Goal: Task Accomplishment & Management: Manage account settings

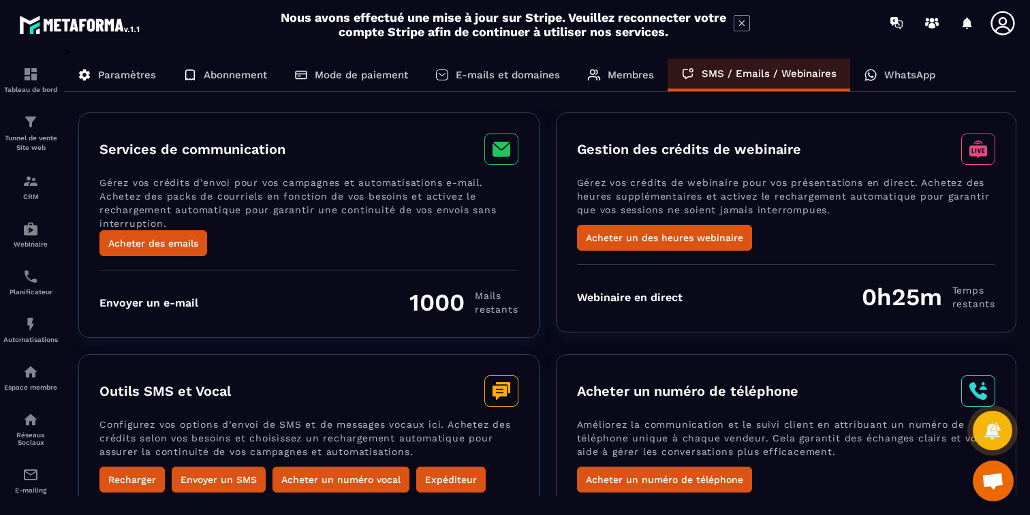
click at [745, 18] on icon at bounding box center [742, 23] width 16 height 16
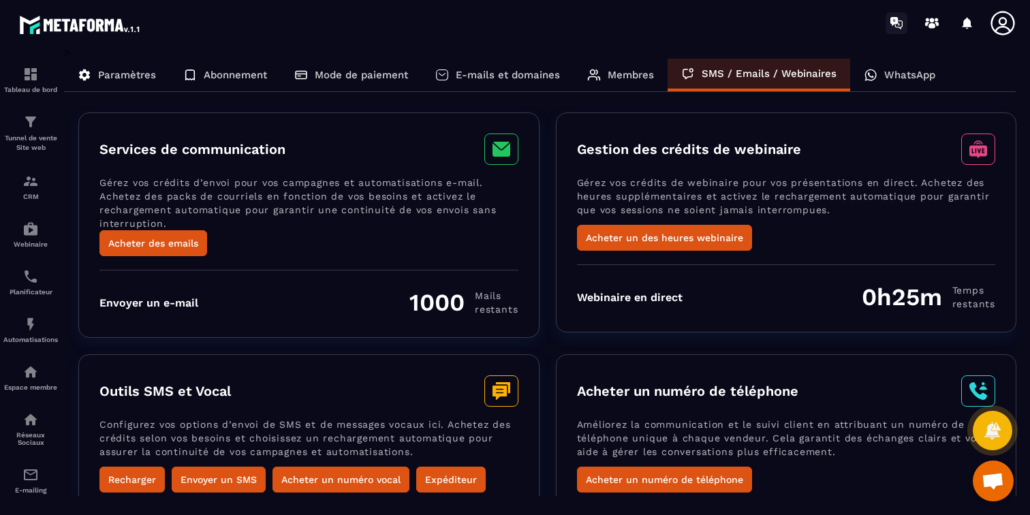
click at [895, 20] on icon at bounding box center [894, 19] width 1 height 1
click at [1006, 11] on icon at bounding box center [1002, 23] width 27 height 27
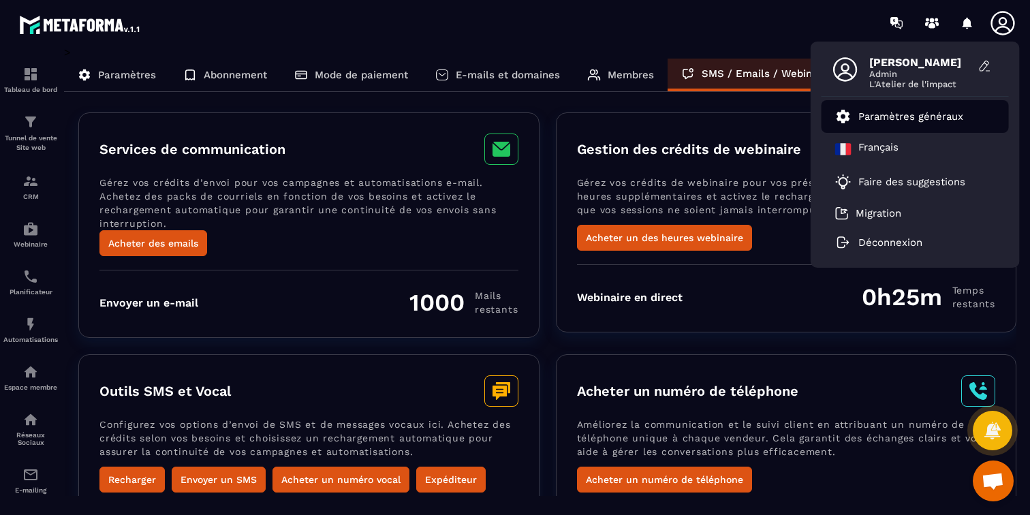
click at [867, 119] on p "Paramètres généraux" at bounding box center [911, 116] width 105 height 12
click at [902, 119] on p "Paramètres généraux" at bounding box center [911, 116] width 105 height 12
click at [608, 78] on p "Membres" at bounding box center [631, 75] width 46 height 12
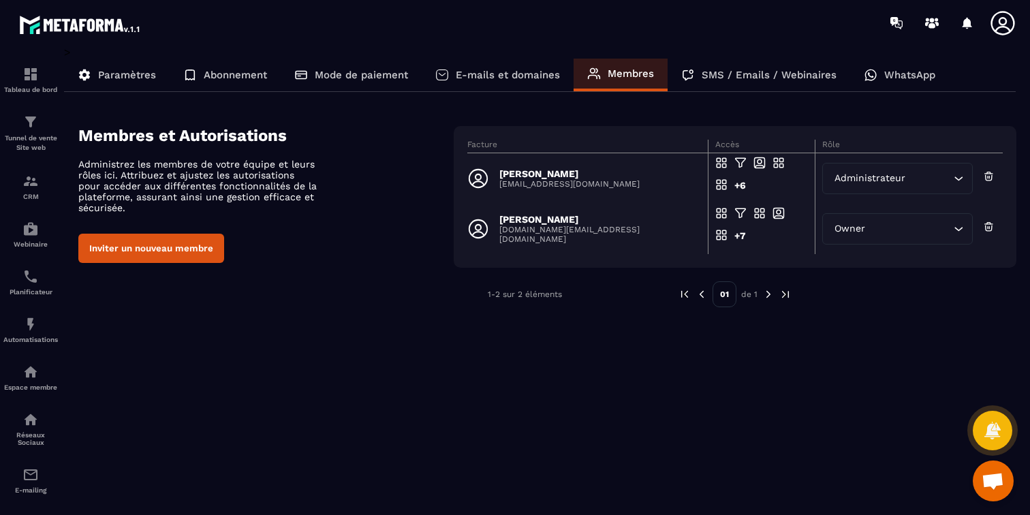
click at [121, 70] on p "Paramètres" at bounding box center [127, 75] width 58 height 12
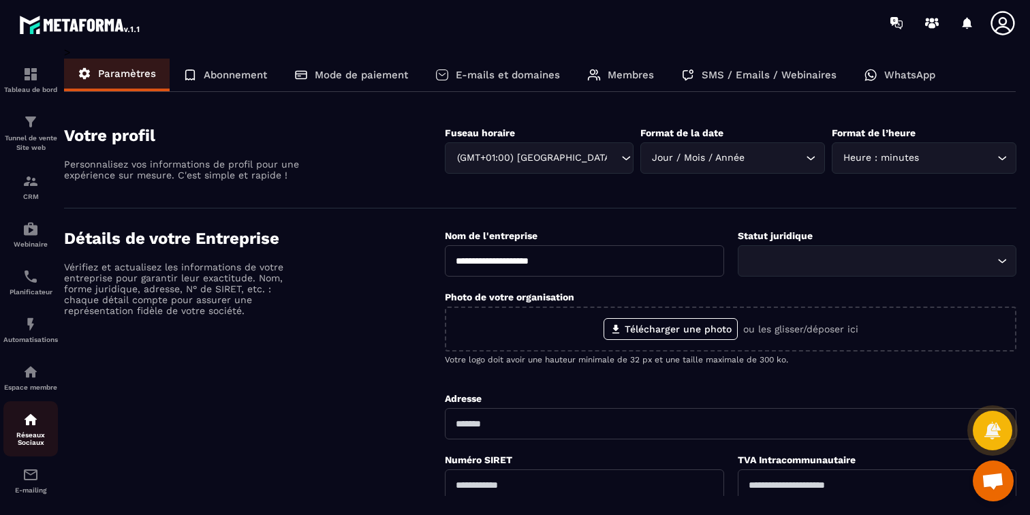
click at [25, 433] on p "Réseaux Sociaux" at bounding box center [30, 438] width 55 height 15
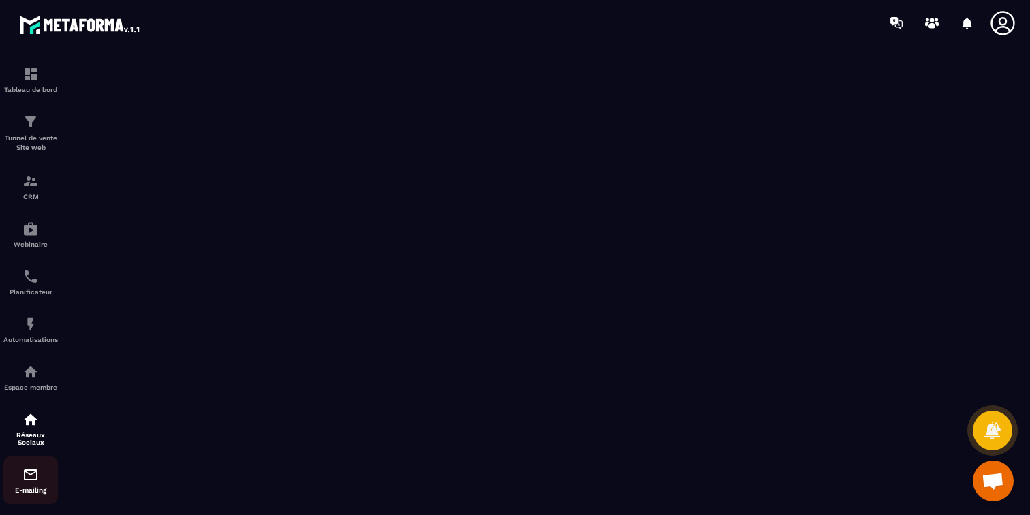
click at [27, 484] on div "E-mailing" at bounding box center [30, 480] width 55 height 27
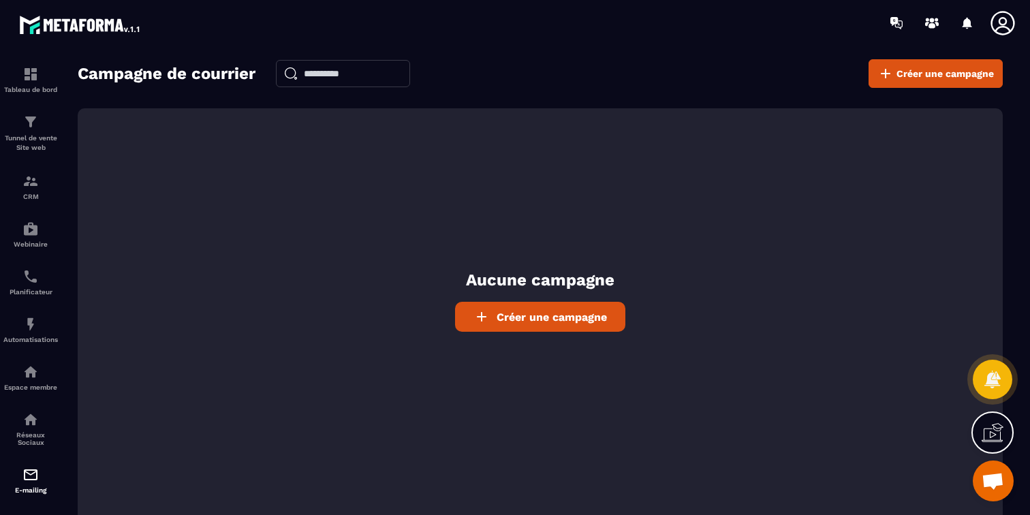
click at [495, 307] on link "Créer une campagne" at bounding box center [540, 317] width 170 height 30
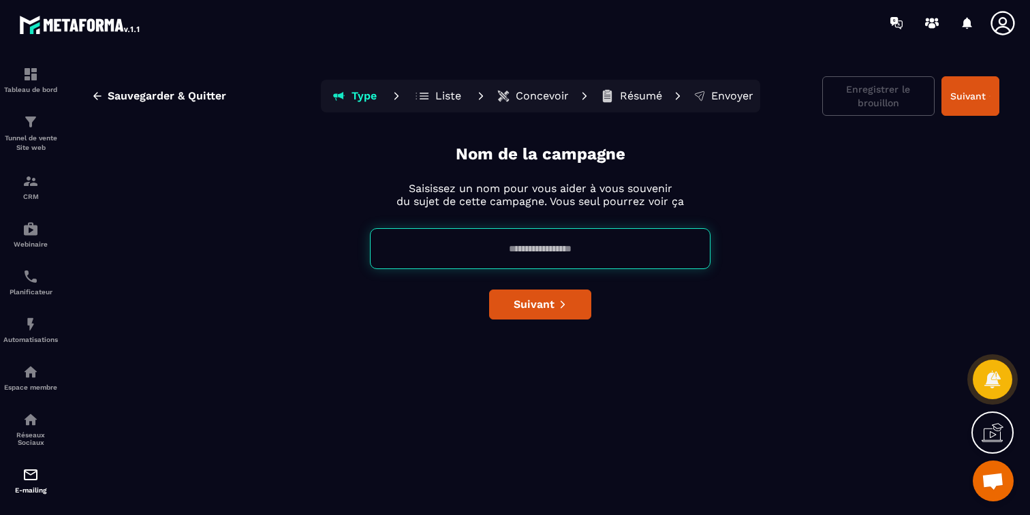
click at [510, 221] on div "Nom de la campagne Saisissez un nom pour vous aider à vous souvenir du sujet de…" at bounding box center [540, 326] width 919 height 367
click at [511, 264] on input at bounding box center [540, 248] width 341 height 41
type input "****"
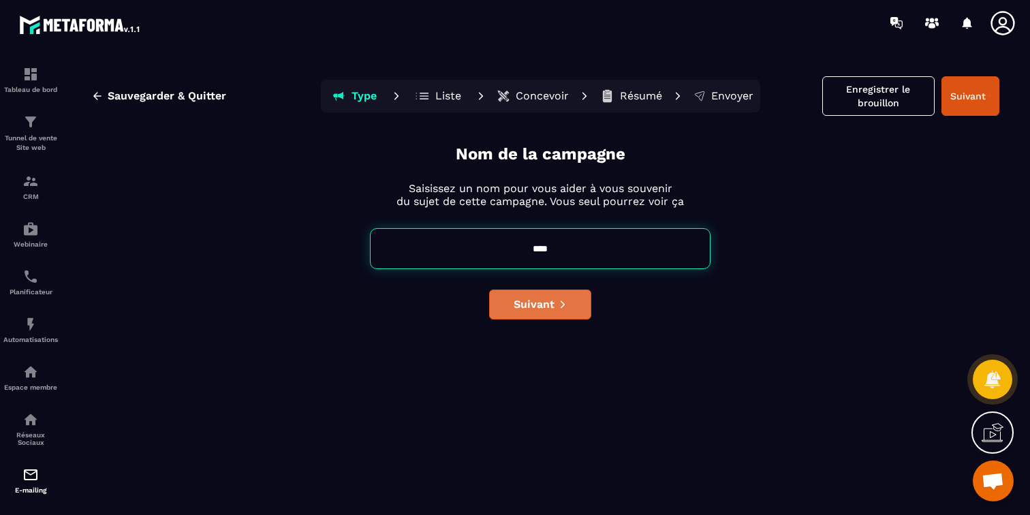
click at [519, 315] on button "Suivant" at bounding box center [540, 305] width 102 height 30
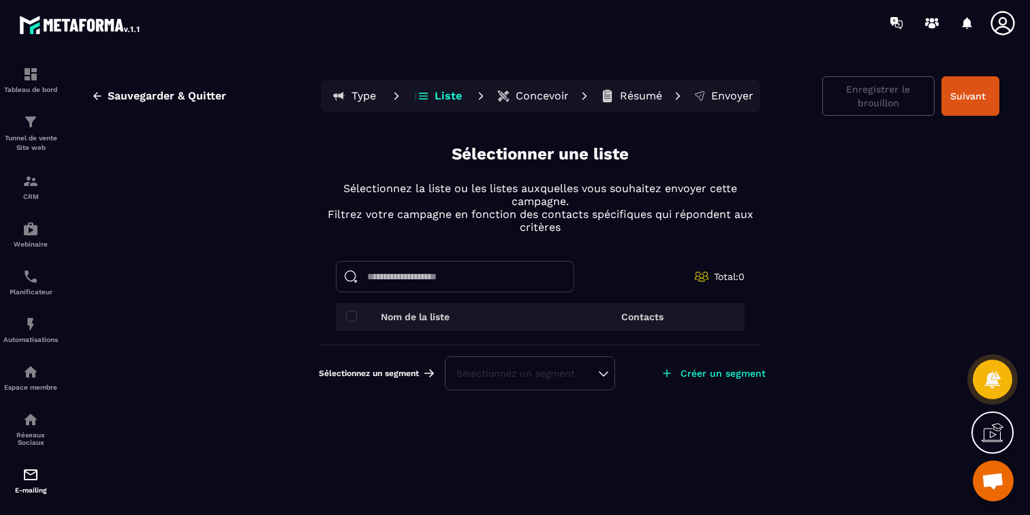
click at [603, 365] on div "Sélectionnez un segment" at bounding box center [530, 373] width 170 height 34
click at [985, 95] on button "Suivant" at bounding box center [971, 96] width 58 height 40
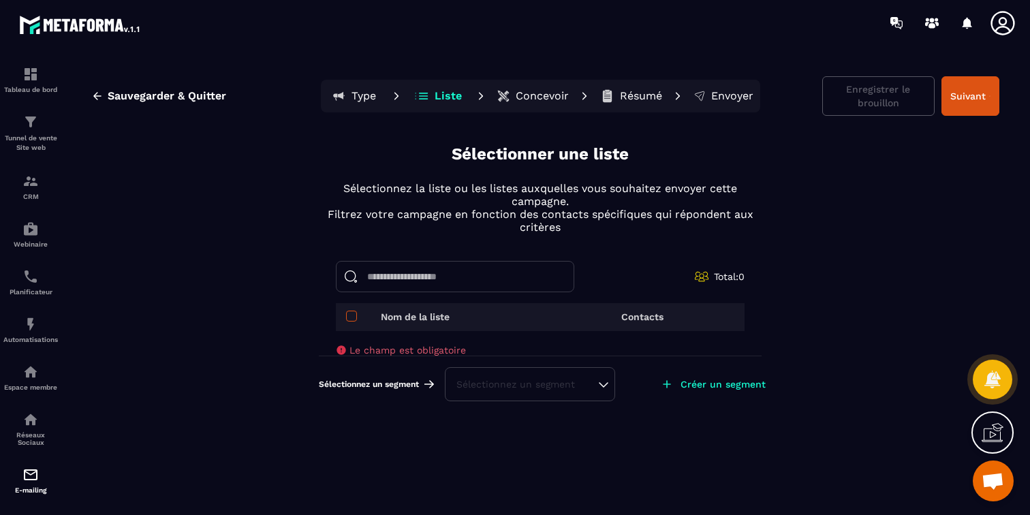
click at [353, 315] on span at bounding box center [351, 316] width 11 height 11
click at [354, 319] on span at bounding box center [351, 316] width 11 height 11
click at [478, 406] on div "Sélectionnez un segment Sélectionnez un segment Créer un segment" at bounding box center [540, 384] width 443 height 57
click at [478, 399] on div "Sélectionnez un segment" at bounding box center [530, 384] width 170 height 34
click at [478, 347] on div "Le champ est obligatoire" at bounding box center [540, 350] width 409 height 11
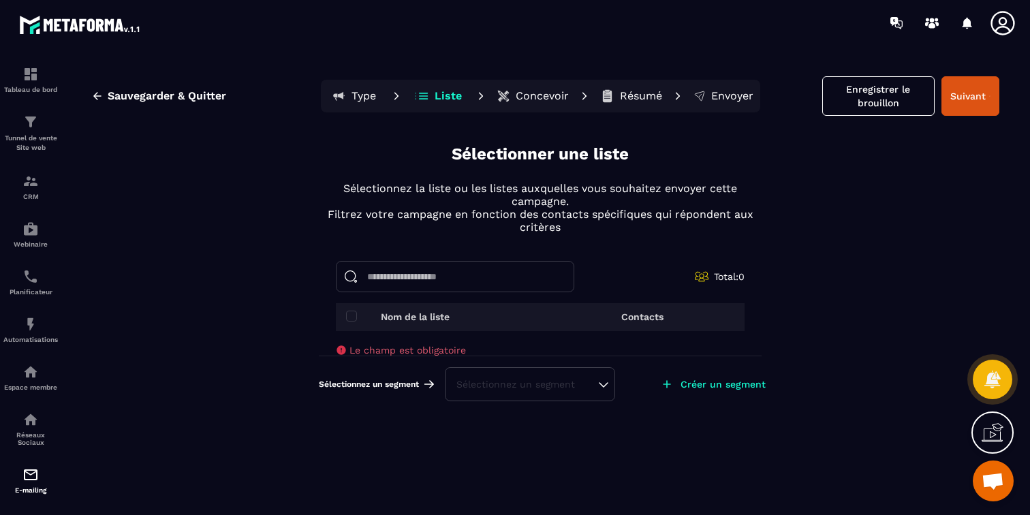
click at [483, 384] on div "Sélectionnez un segment" at bounding box center [530, 384] width 147 height 14
click at [427, 261] on input at bounding box center [455, 276] width 238 height 31
type input "*"
click at [491, 384] on div "Sélectionnez un segment" at bounding box center [530, 384] width 147 height 14
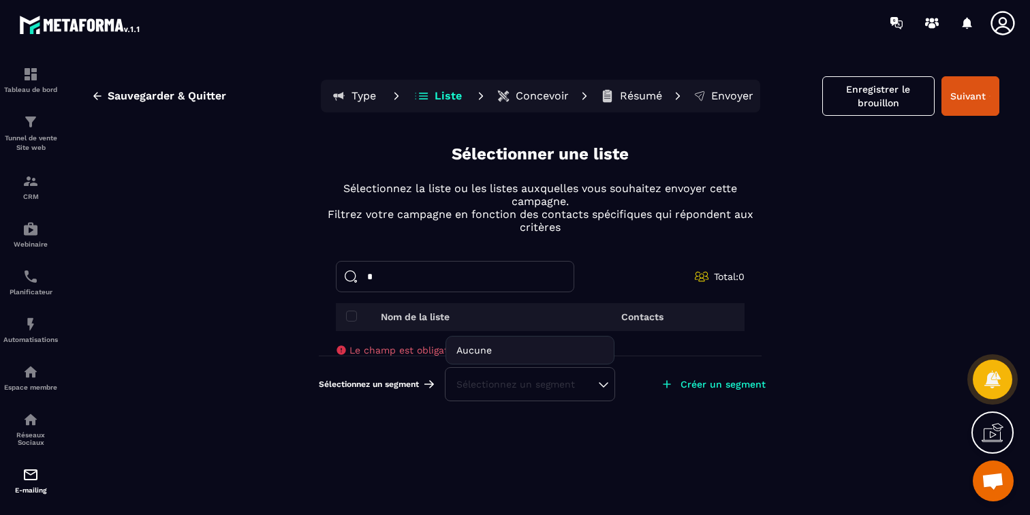
click at [677, 382] on div "Créer un segment" at bounding box center [712, 384] width 127 height 30
click at [670, 382] on icon at bounding box center [667, 384] width 14 height 14
click at [760, 395] on div "Créer un segment" at bounding box center [712, 384] width 127 height 30
click at [744, 375] on div "Créer un segment" at bounding box center [712, 384] width 127 height 30
click at [741, 386] on p "Créer un segment" at bounding box center [723, 384] width 85 height 11
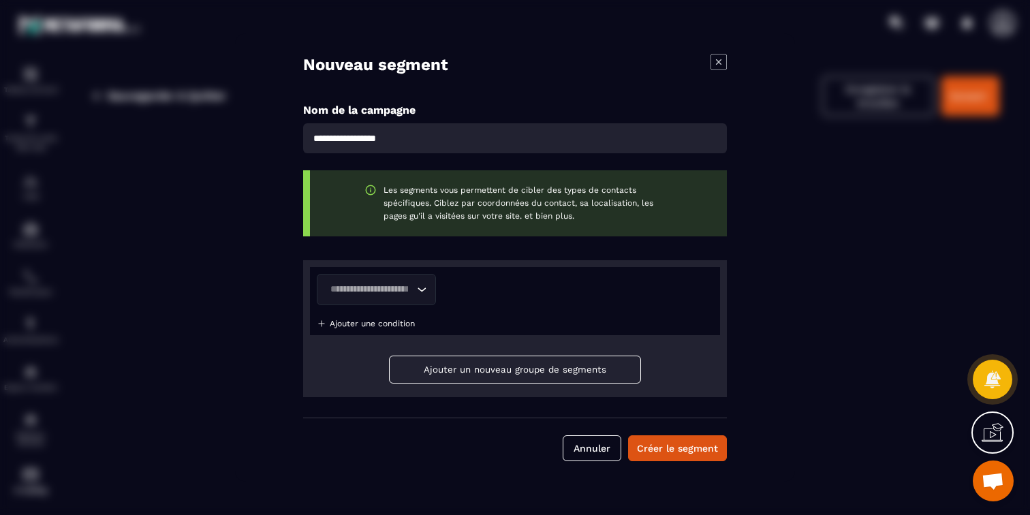
click at [401, 294] on input "Search for option" at bounding box center [370, 289] width 88 height 15
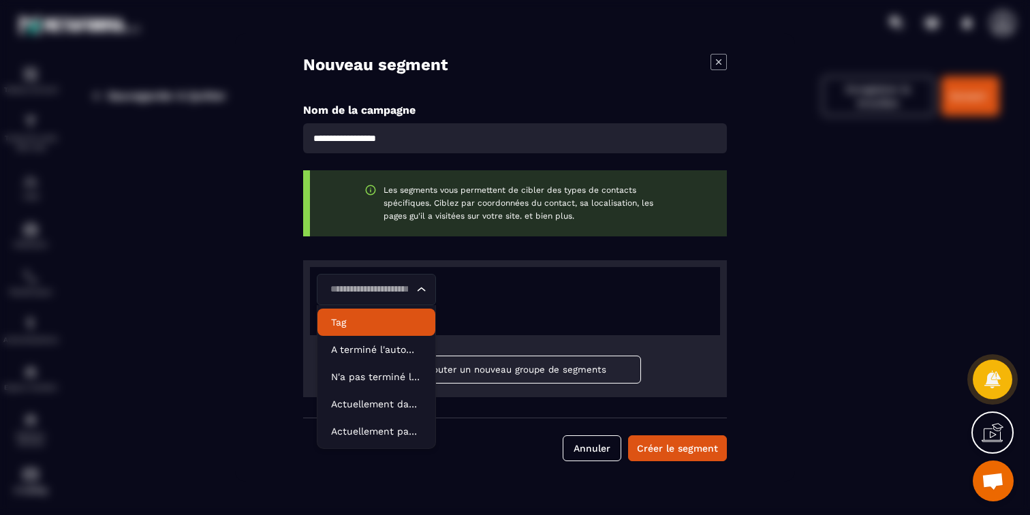
click at [371, 324] on p "Tag" at bounding box center [376, 322] width 91 height 14
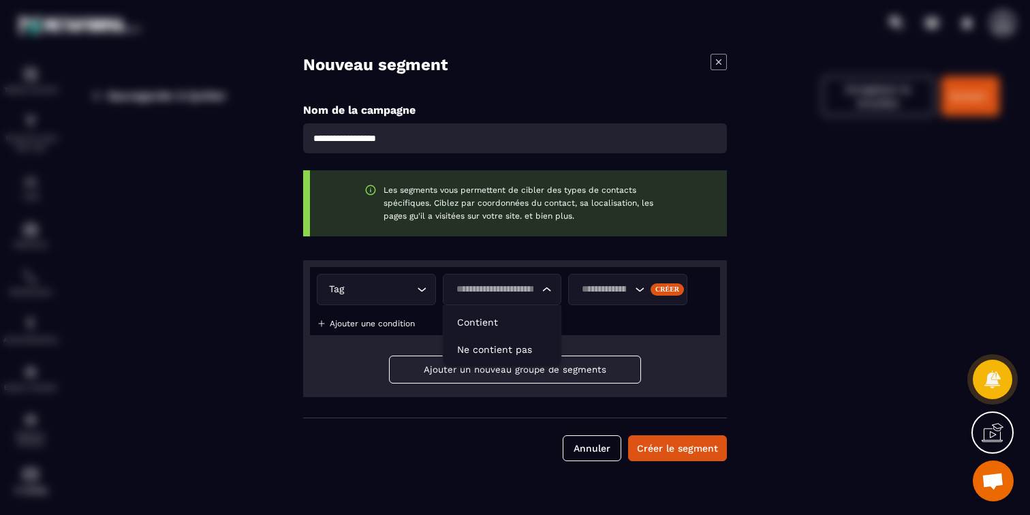
click at [476, 289] on input "Search for option" at bounding box center [496, 289] width 88 height 15
click at [651, 307] on div "Tag Loading... Loading... Créer Ajouter une condition" at bounding box center [515, 301] width 410 height 68
click at [681, 442] on button "Créer le segment" at bounding box center [677, 448] width 99 height 26
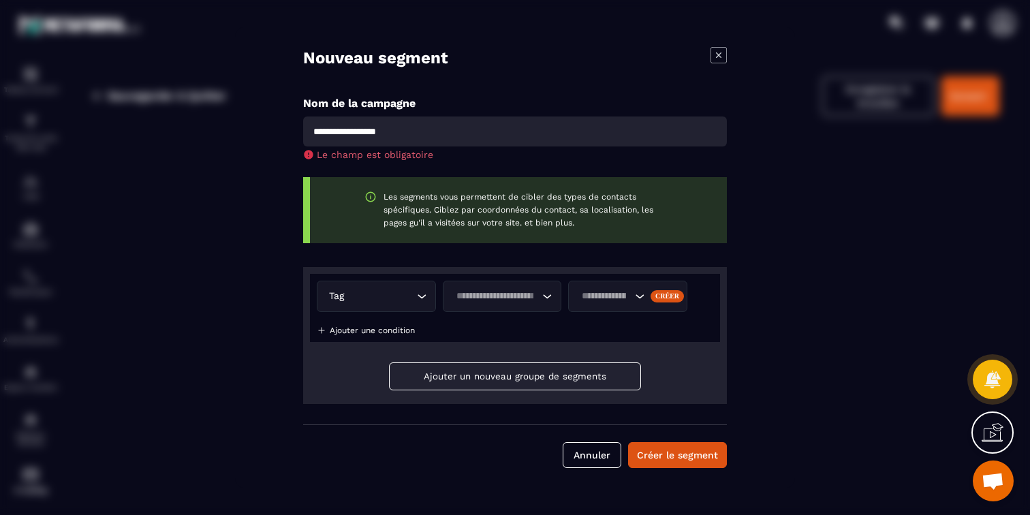
click at [423, 138] on input "Modal window" at bounding box center [515, 132] width 424 height 30
type input "***"
click at [677, 456] on button "Créer le segment" at bounding box center [677, 455] width 99 height 26
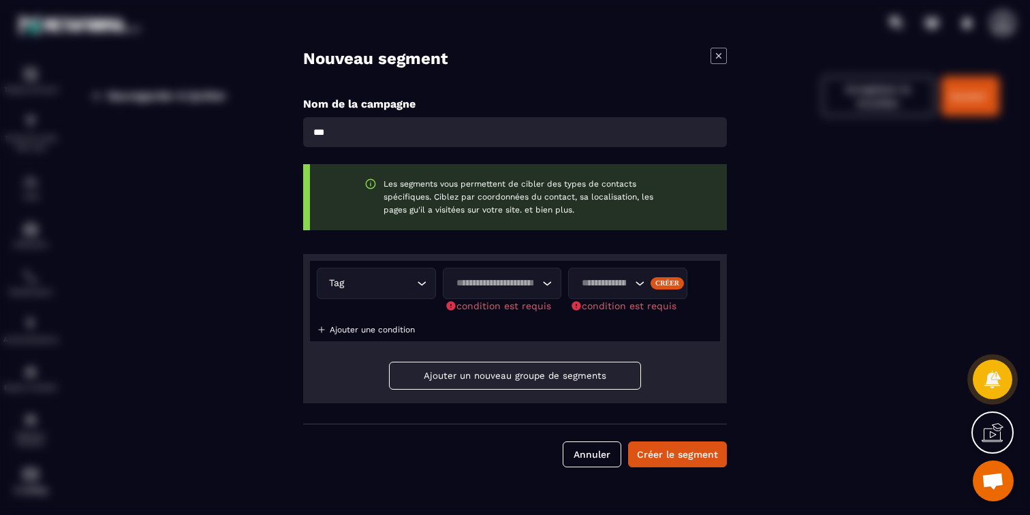
click at [421, 288] on icon "Search for option" at bounding box center [422, 284] width 14 height 14
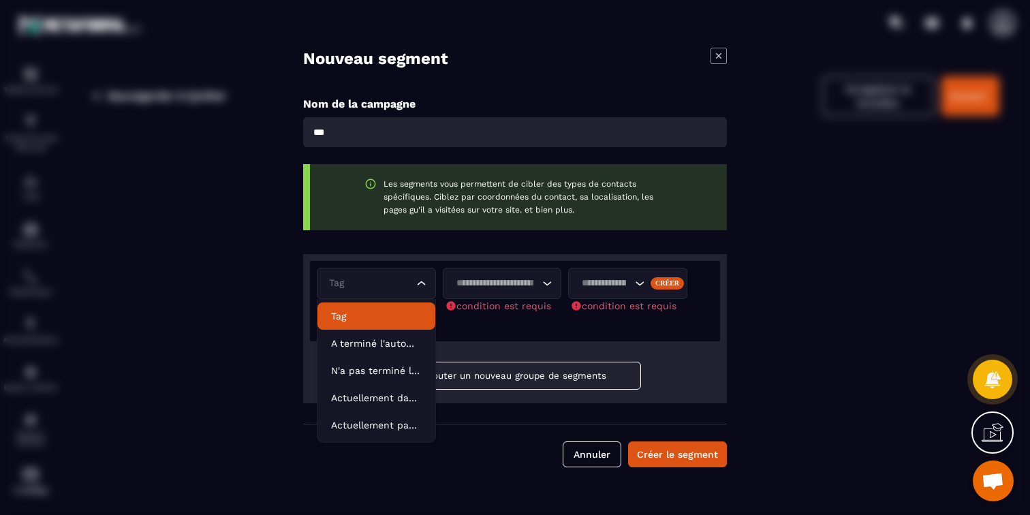
click at [482, 293] on div "Loading..." at bounding box center [502, 283] width 119 height 31
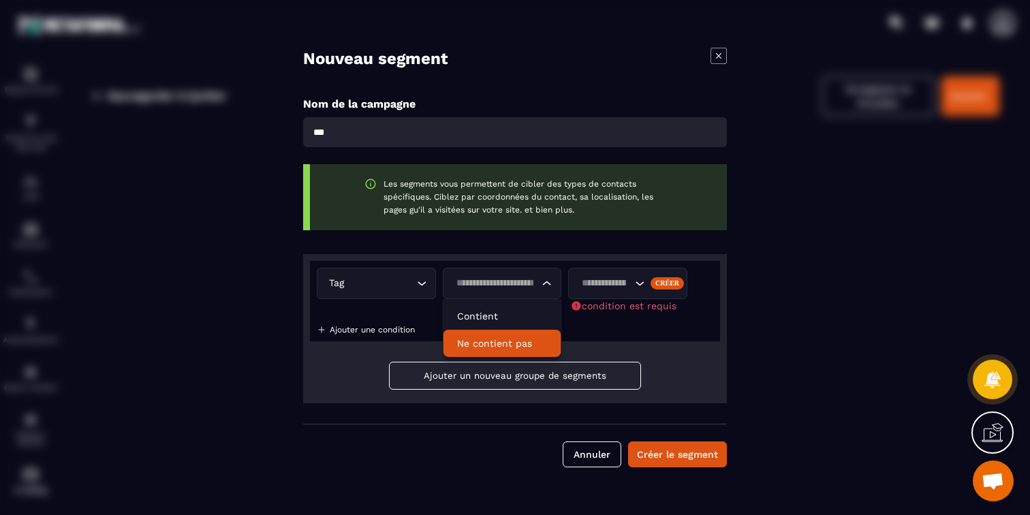
click at [492, 339] on p "Ne contient pas" at bounding box center [502, 344] width 91 height 14
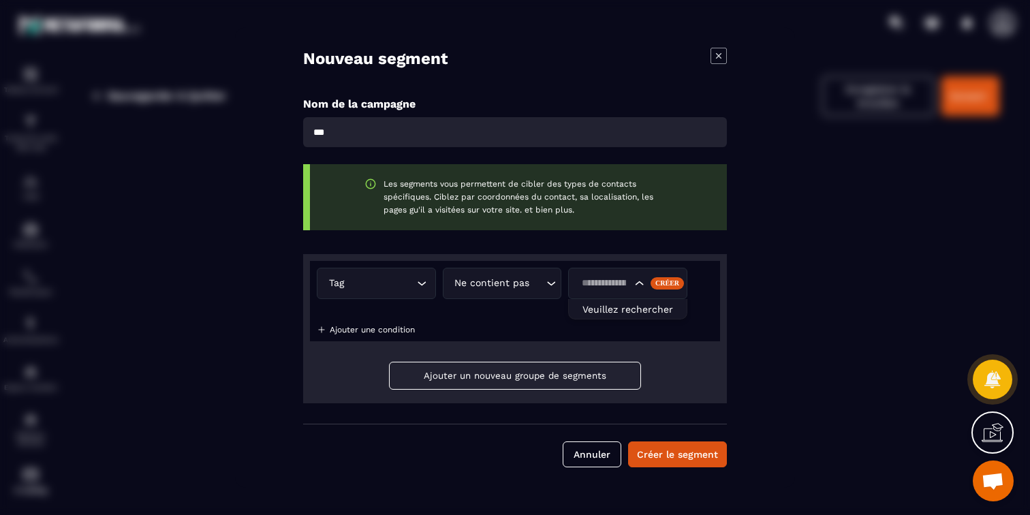
click at [576, 294] on div "Search for option" at bounding box center [627, 283] width 119 height 31
click at [607, 308] on span "Veuillez rechercher" at bounding box center [628, 309] width 91 height 11
click at [525, 350] on div "Tag Loading... Ne contient pas Loading... Créer condition est requis Ajouter un…" at bounding box center [515, 328] width 424 height 149
click at [723, 54] on icon "Modal window" at bounding box center [719, 56] width 16 height 16
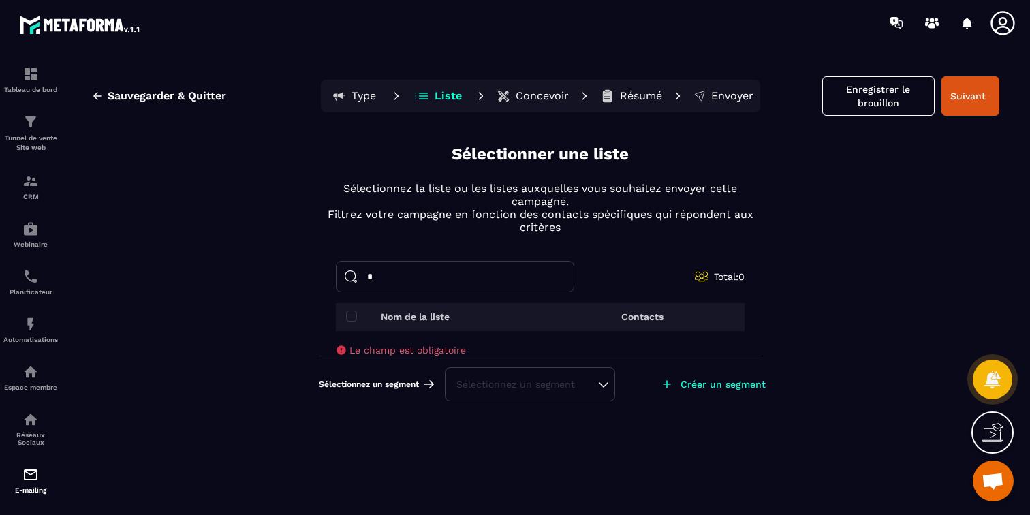
click at [683, 388] on p "Créer un segment" at bounding box center [723, 384] width 85 height 11
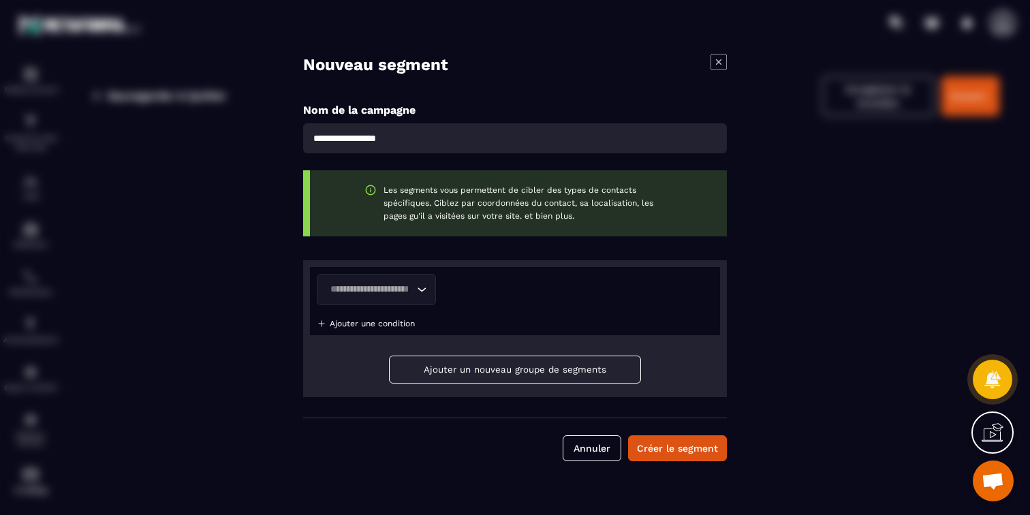
click at [476, 141] on input "Modal window" at bounding box center [515, 138] width 424 height 30
type input "**"
click at [680, 471] on div "Nouveau segment Nom de la campagne ** Les segments vous permettent de cibler de…" at bounding box center [515, 257] width 560 height 448
click at [674, 444] on button "Créer le segment" at bounding box center [677, 448] width 99 height 26
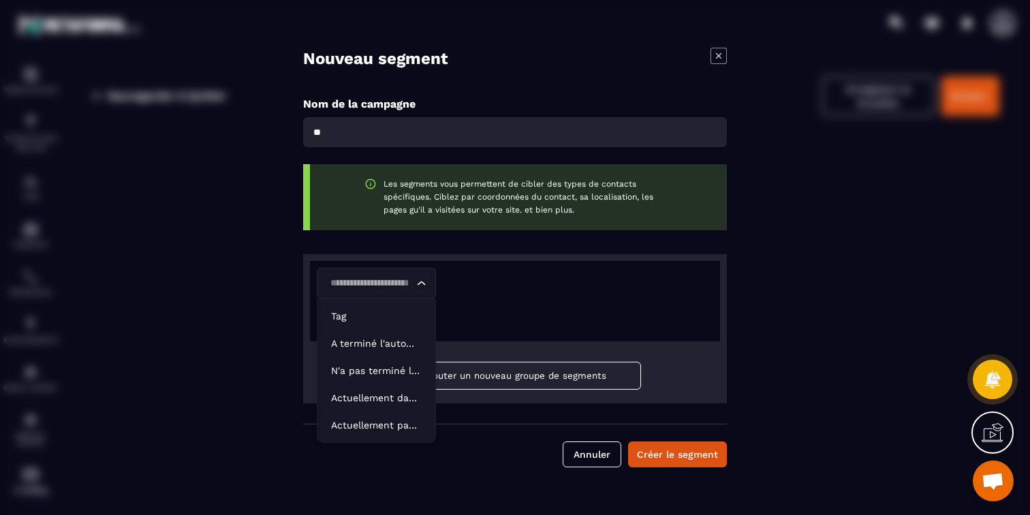
click at [416, 275] on div "Loading..." at bounding box center [376, 283] width 119 height 31
click at [721, 46] on div "Nouveau segment Nom de la campagne ** Les segments vous permettent de cibler de…" at bounding box center [515, 257] width 560 height 461
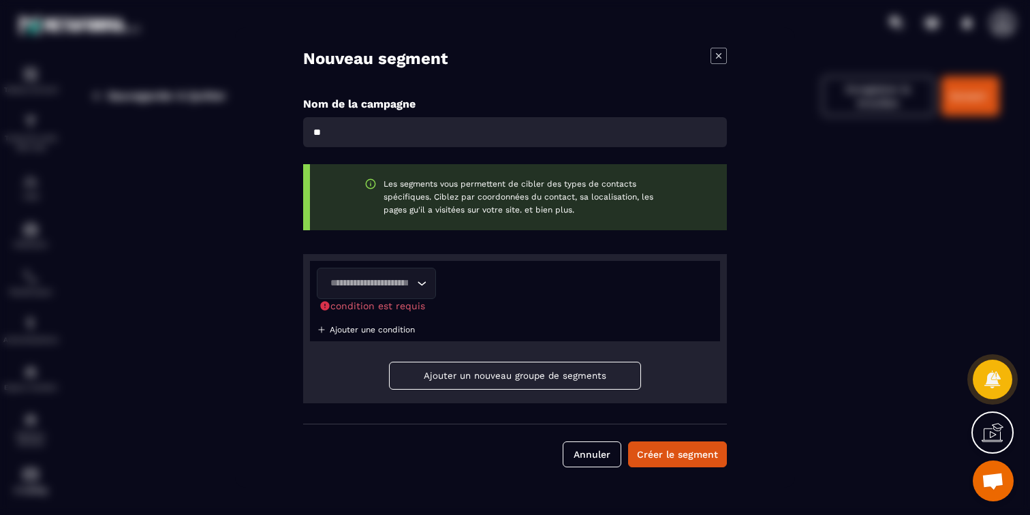
click at [720, 58] on icon "Modal window" at bounding box center [718, 55] width 5 height 5
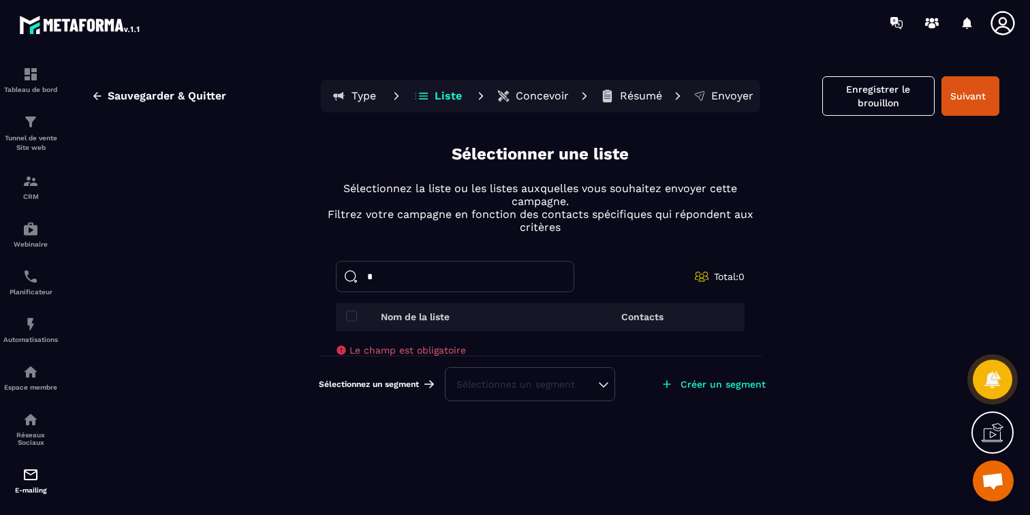
click at [533, 93] on p "Concevoir" at bounding box center [542, 96] width 53 height 14
drag, startPoint x: 387, startPoint y: 273, endPoint x: 293, endPoint y: 273, distance: 94.0
click at [307, 273] on div "Sauvegarder & Quitter Type Liste Concevoir Résumé Envoyer Enregistrer le brouil…" at bounding box center [540, 292] width 953 height 467
click at [804, 230] on div "Sauvegarder & Quitter Type Liste Concevoir Résumé Envoyer Enregistrer le brouil…" at bounding box center [540, 292] width 953 height 467
click at [541, 105] on button "Concevoir" at bounding box center [533, 95] width 80 height 27
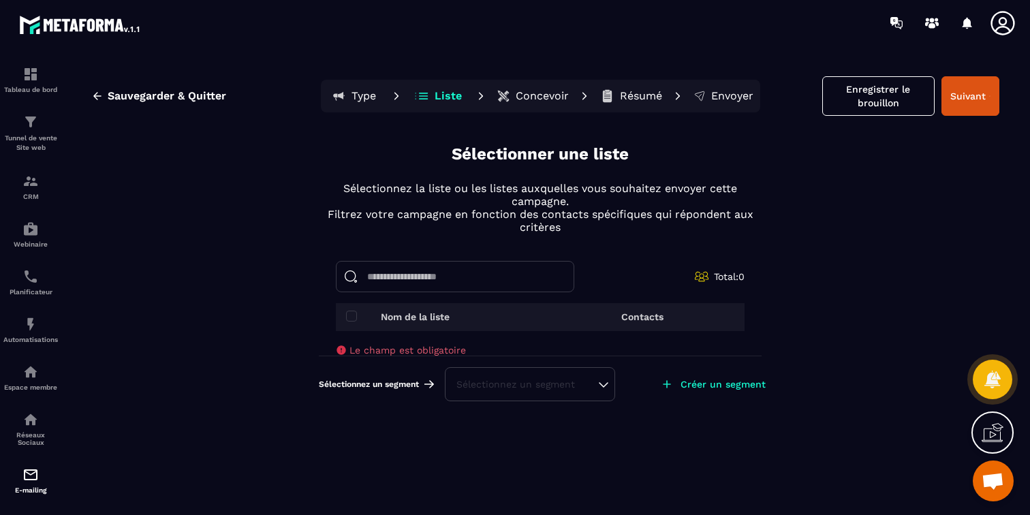
click at [540, 101] on p "Concevoir" at bounding box center [542, 96] width 53 height 14
click at [675, 104] on div "Type Liste Concevoir Résumé Envoyer" at bounding box center [541, 96] width 440 height 33
click at [713, 94] on p "Envoyer" at bounding box center [732, 96] width 42 height 14
click at [369, 99] on p "Type" at bounding box center [364, 96] width 25 height 14
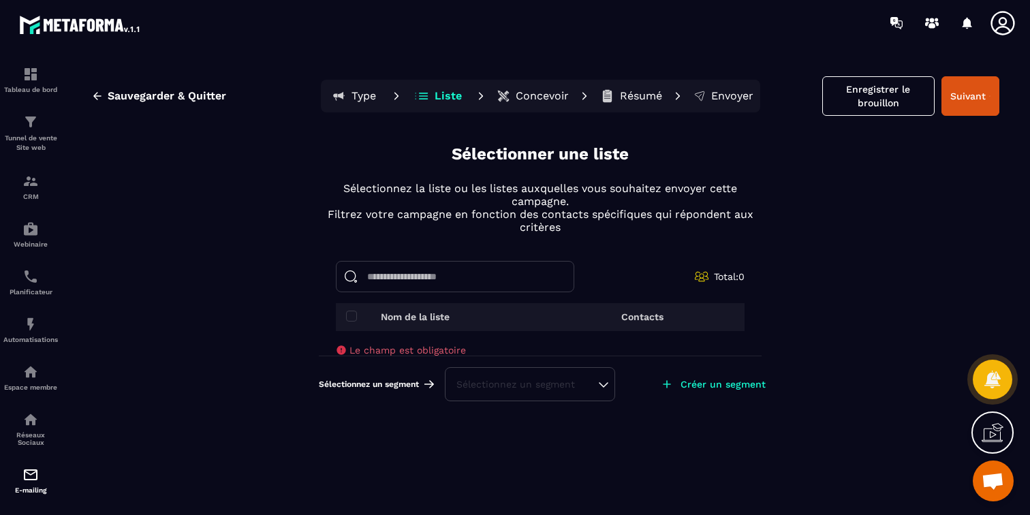
click at [370, 99] on p "Type" at bounding box center [364, 96] width 25 height 14
click at [194, 90] on span "Sauvegarder & Quitter" at bounding box center [167, 96] width 119 height 14
click at [116, 97] on span "Sauvegarder & Quitter" at bounding box center [167, 96] width 119 height 14
click at [969, 93] on button "Suivant" at bounding box center [971, 96] width 58 height 40
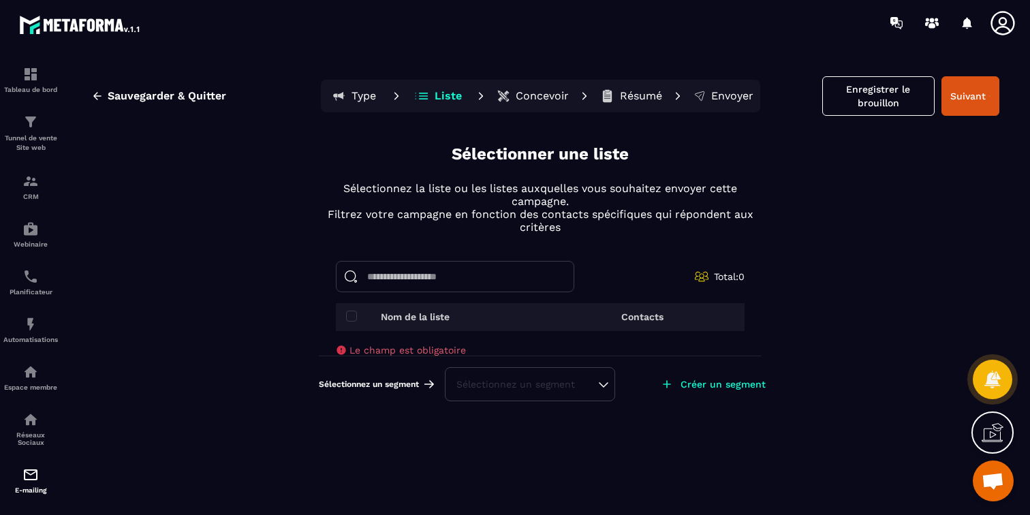
click at [893, 53] on section "Tableau de bord Tunnel de vente Site web CRM Webinaire Planificateur Automatisa…" at bounding box center [515, 293] width 1030 height 495
click at [890, 102] on button "Enregistrer le brouillon" at bounding box center [878, 96] width 112 height 40
click at [24, 477] on img at bounding box center [30, 475] width 16 height 16
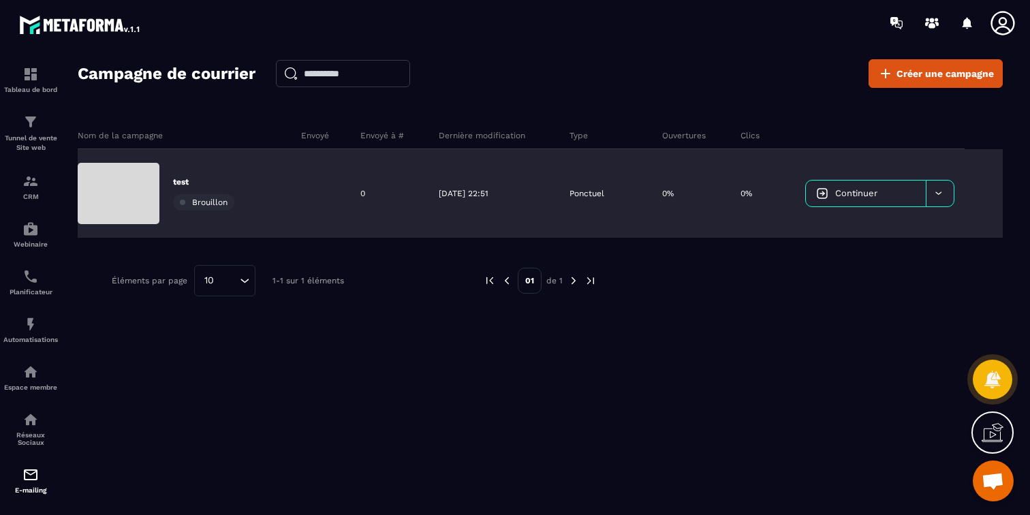
click at [939, 198] on icon at bounding box center [939, 193] width 10 height 10
click at [892, 185] on link "Continuer" at bounding box center [866, 194] width 120 height 26
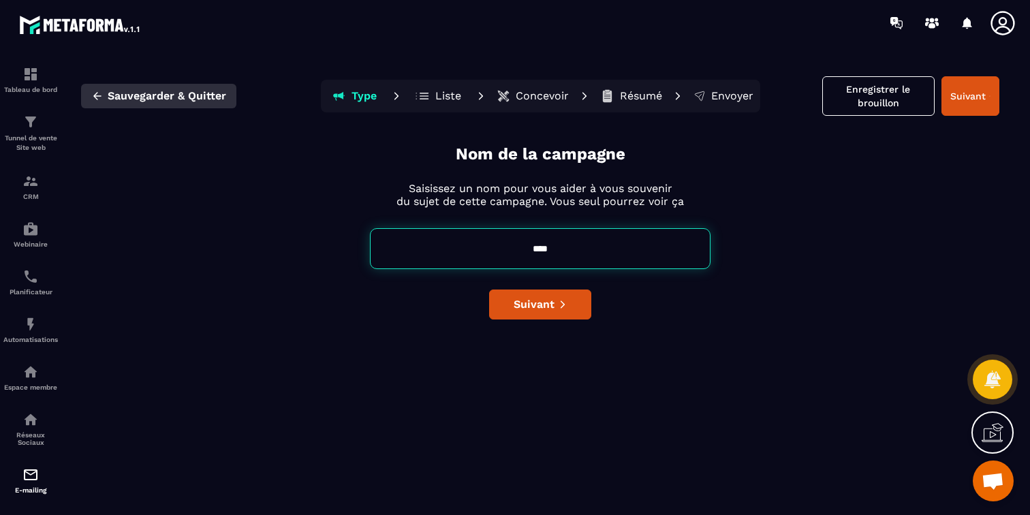
click at [99, 99] on icon "button" at bounding box center [97, 96] width 12 height 12
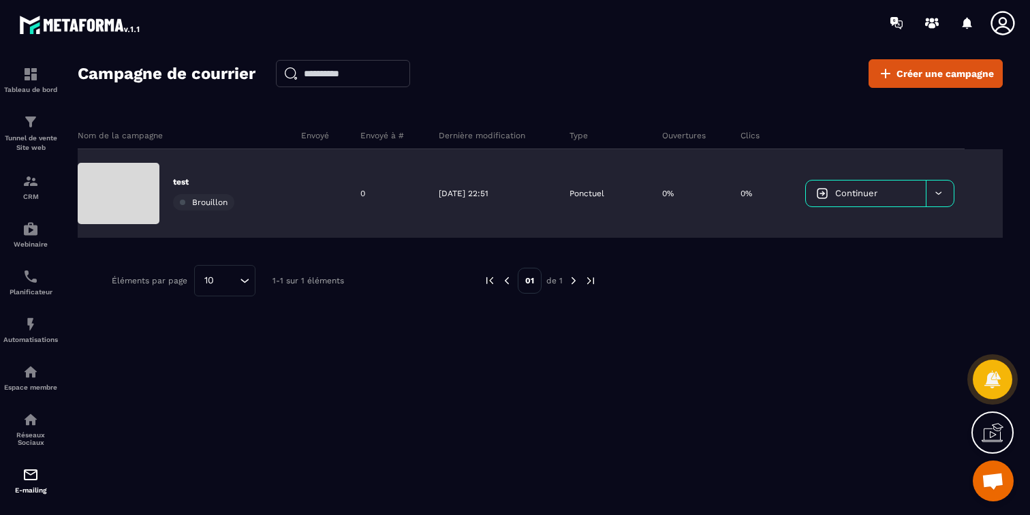
click at [192, 205] on span "Brouillon" at bounding box center [209, 203] width 35 height 10
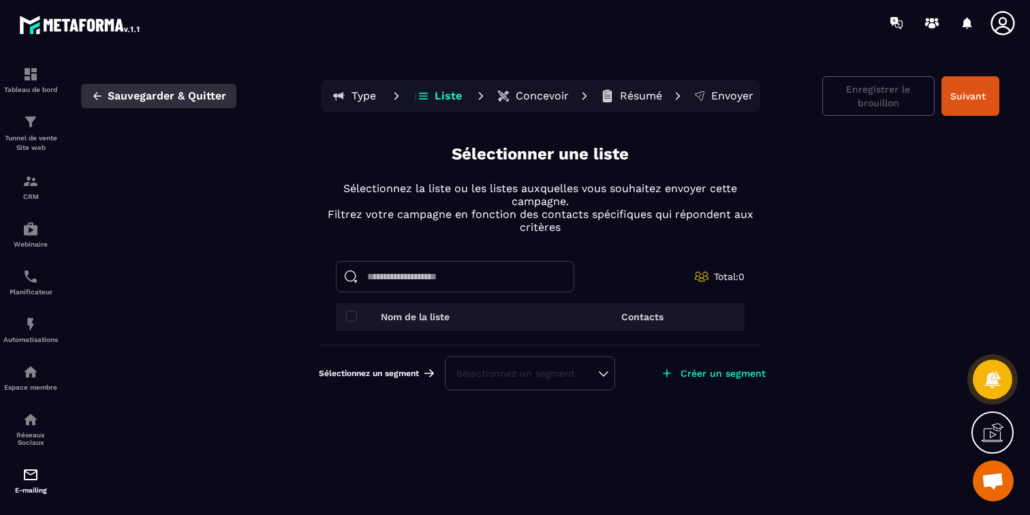
click at [90, 94] on button "Sauvegarder & Quitter" at bounding box center [158, 96] width 155 height 25
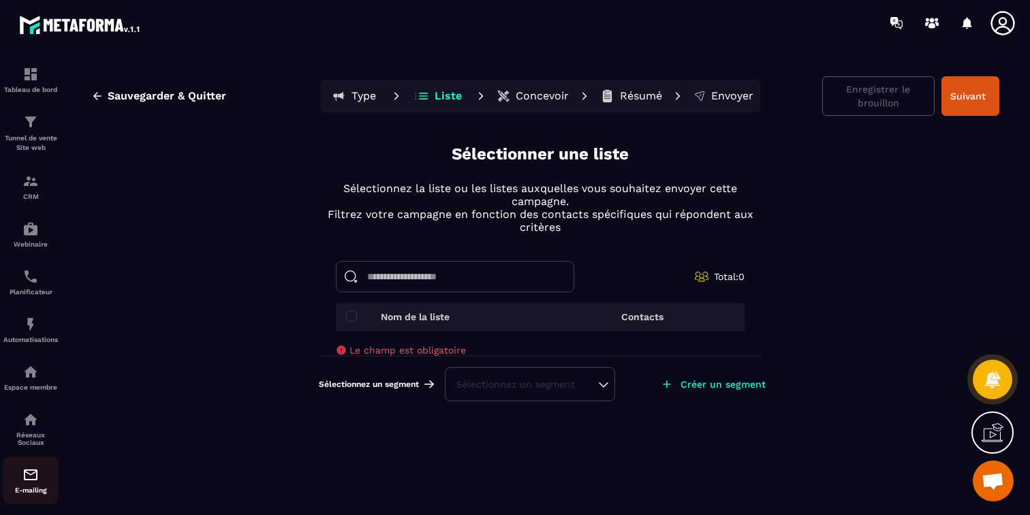
click at [33, 477] on img at bounding box center [30, 475] width 16 height 16
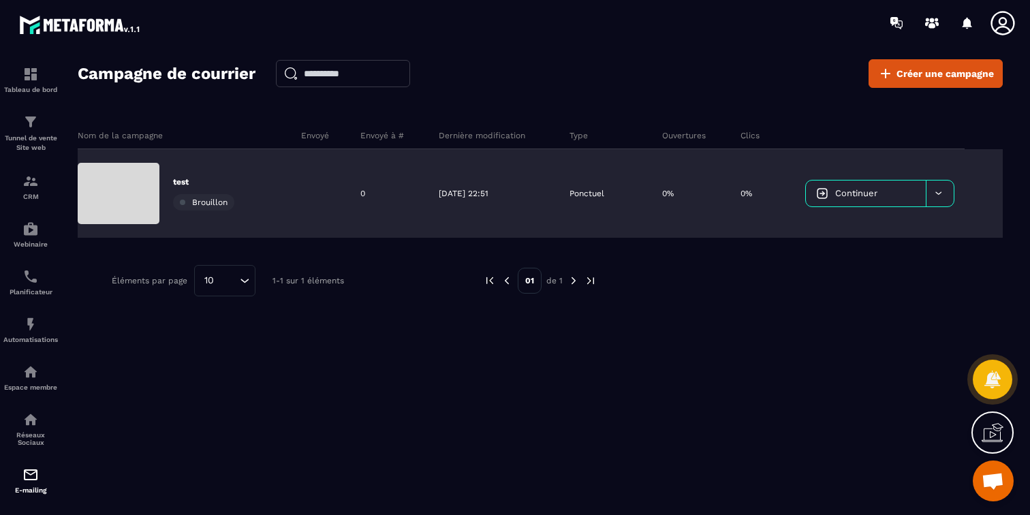
click at [989, 189] on td "Continuer" at bounding box center [898, 193] width 207 height 89
click at [935, 197] on icon at bounding box center [939, 193] width 10 height 10
click at [911, 232] on span "Supprimer le campaign" at bounding box center [869, 228] width 98 height 10
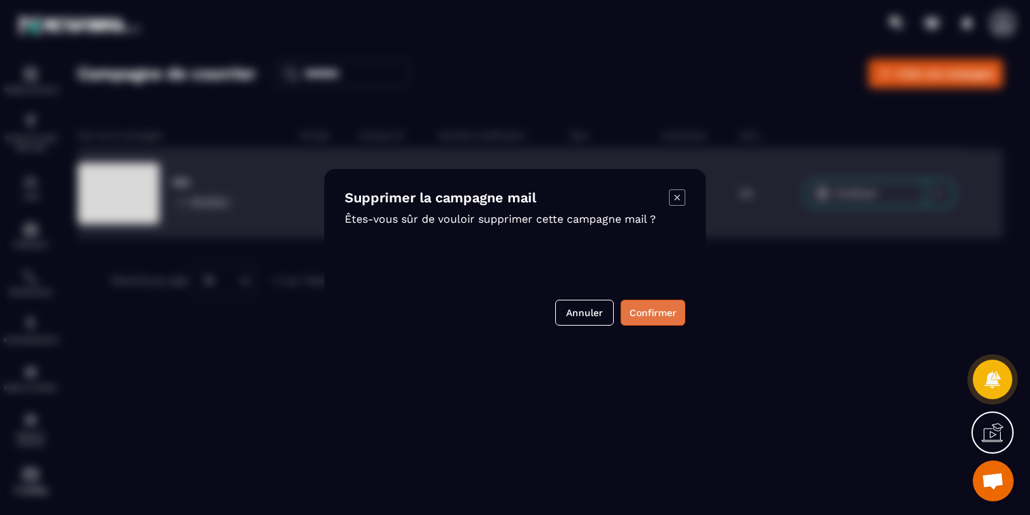
click at [645, 312] on button "Confirmer" at bounding box center [653, 313] width 65 height 26
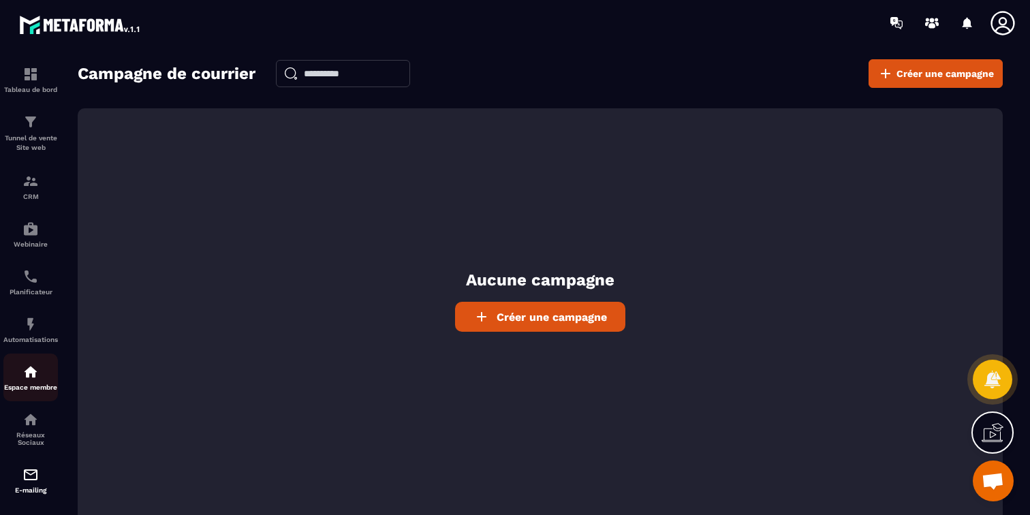
click at [29, 371] on img at bounding box center [30, 372] width 16 height 16
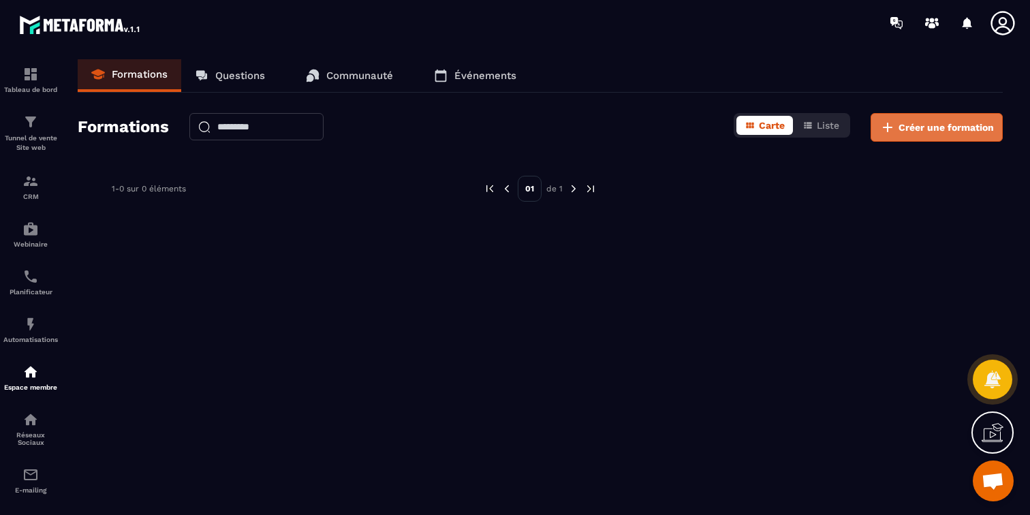
click at [941, 133] on span "Créer une formation" at bounding box center [946, 128] width 95 height 14
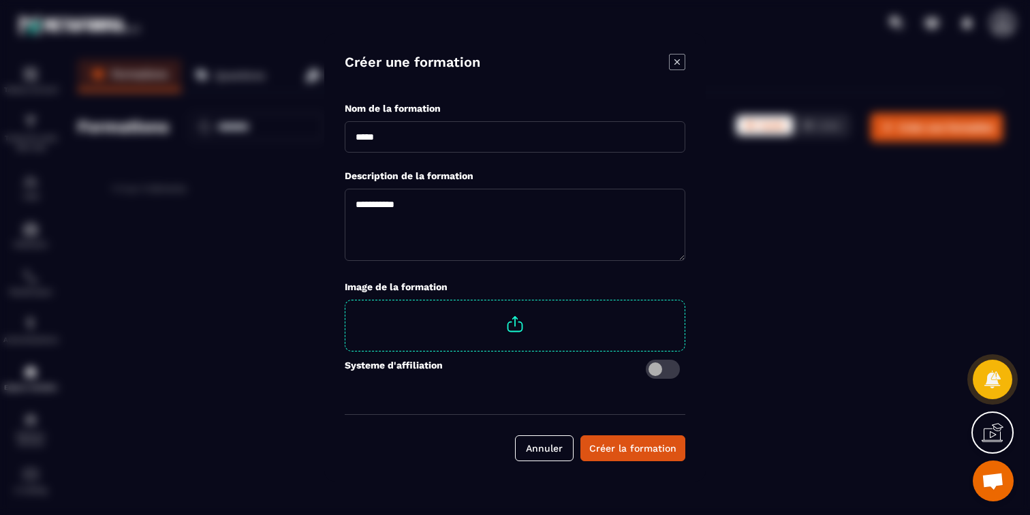
click at [585, 154] on div "Nom de la formation" at bounding box center [515, 126] width 341 height 67
click at [427, 129] on input "Modal window" at bounding box center [515, 136] width 341 height 31
type input "**"
click at [401, 223] on textarea "Modal window" at bounding box center [515, 225] width 341 height 72
click at [619, 456] on button "Créer la formation" at bounding box center [633, 448] width 105 height 26
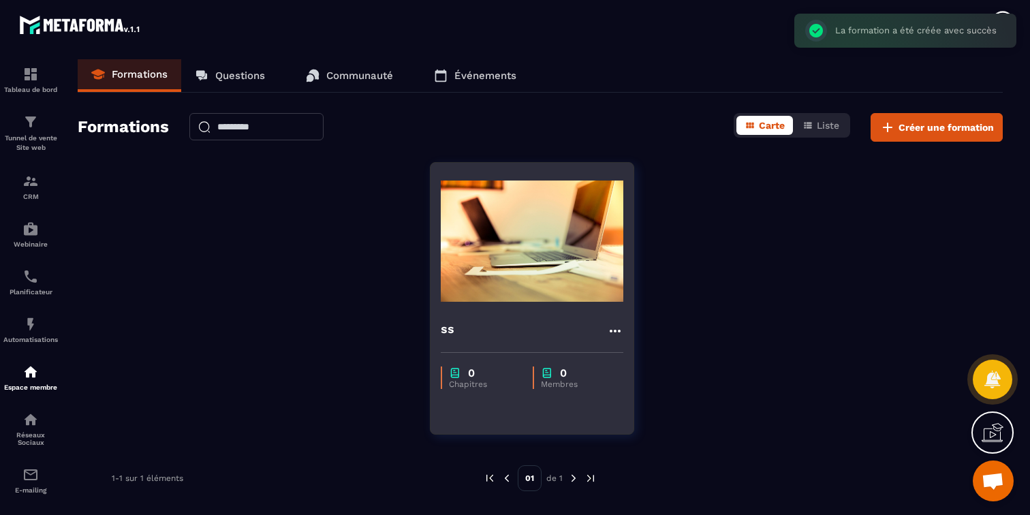
click at [568, 360] on div "0 Chapitres 0 Membres" at bounding box center [532, 370] width 203 height 57
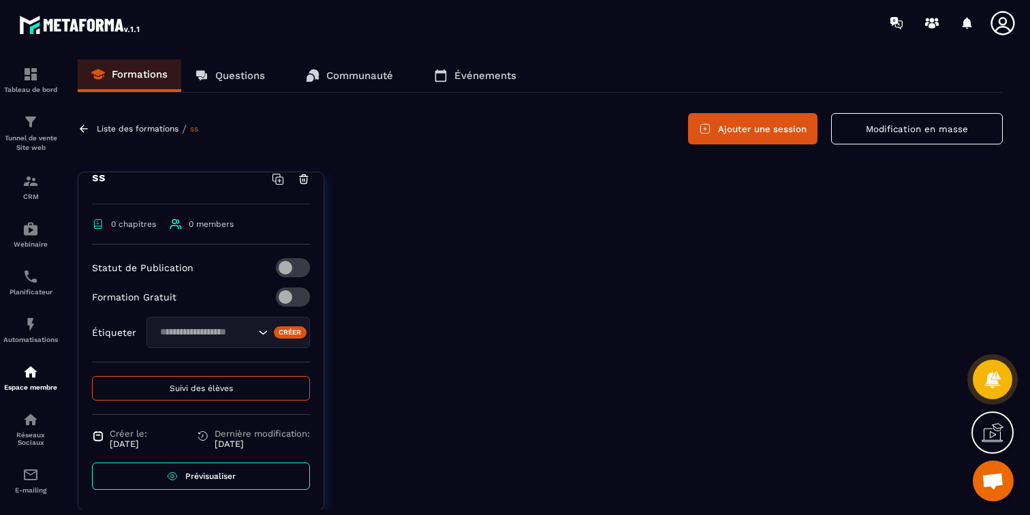
scroll to position [199, 0]
click at [208, 482] on link "Prévisualiser" at bounding box center [201, 476] width 218 height 27
click at [756, 131] on button "Ajouter une session" at bounding box center [752, 128] width 129 height 31
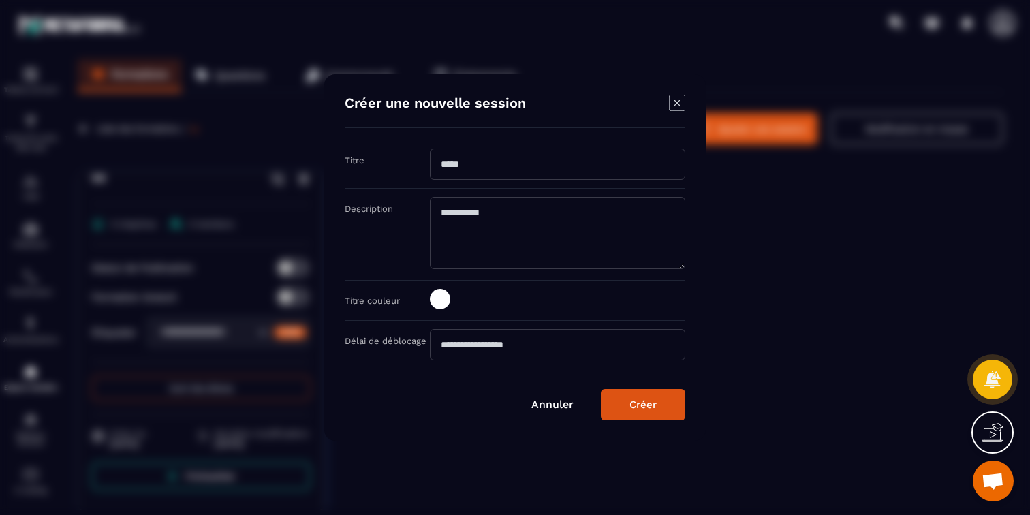
click at [589, 169] on input "Modal window" at bounding box center [558, 164] width 256 height 31
click at [457, 305] on div "Modal window" at bounding box center [558, 300] width 256 height 23
click at [435, 300] on span "Modal window" at bounding box center [440, 299] width 20 height 20
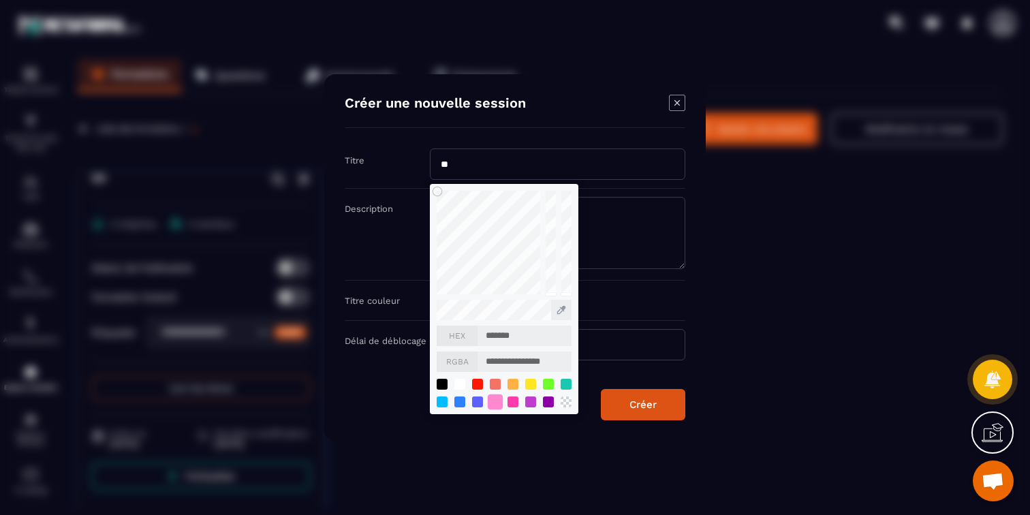
click at [493, 405] on div "Modal window" at bounding box center [495, 402] width 15 height 15
type input "*******"
type input "**********"
click at [613, 157] on input "Modal window" at bounding box center [558, 164] width 256 height 31
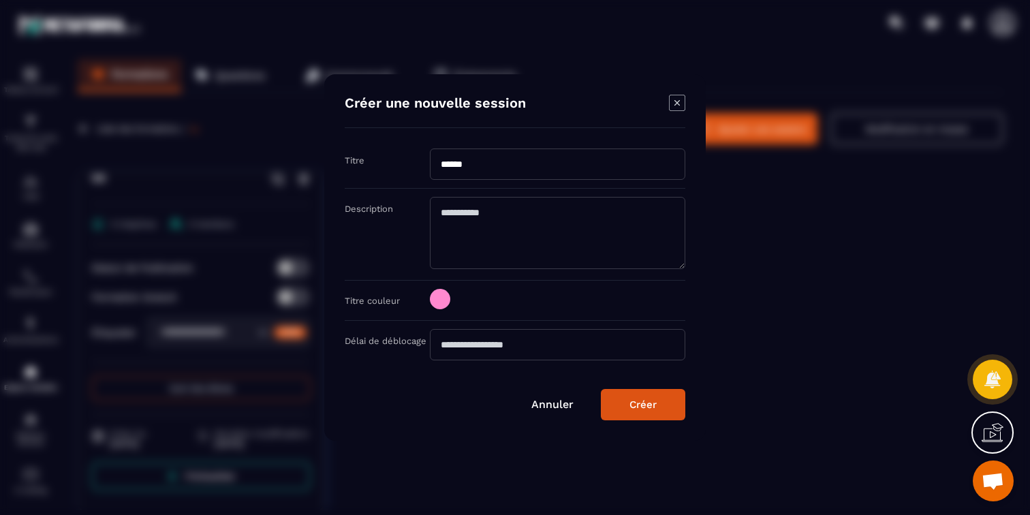
type input "****"
drag, startPoint x: 613, startPoint y: 157, endPoint x: 626, endPoint y: 363, distance: 206.1
click at [626, 363] on div "Délai de déblocage" at bounding box center [515, 345] width 341 height 48
click at [623, 337] on input "Modal window" at bounding box center [558, 344] width 256 height 31
click at [639, 412] on button "Créer" at bounding box center [643, 404] width 84 height 31
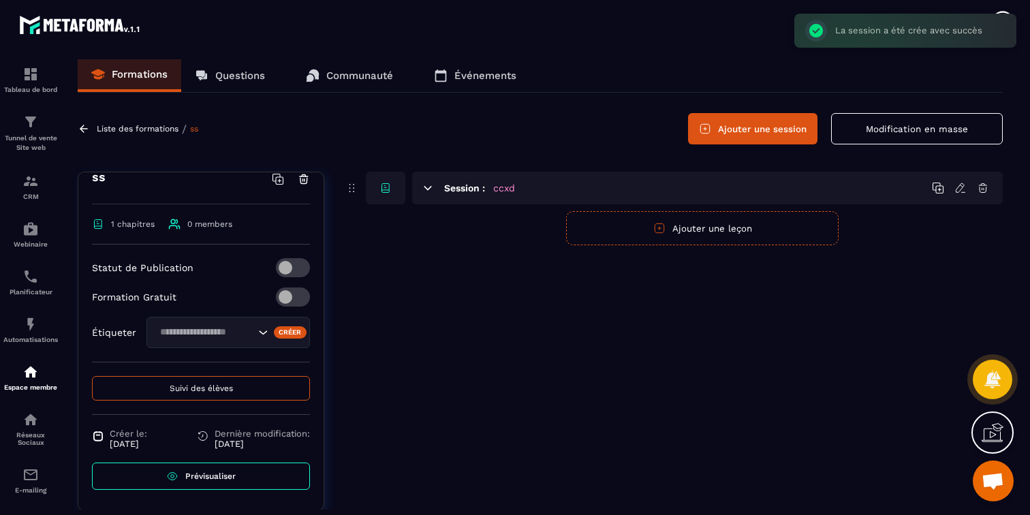
click at [666, 232] on icon "button" at bounding box center [659, 228] width 12 height 12
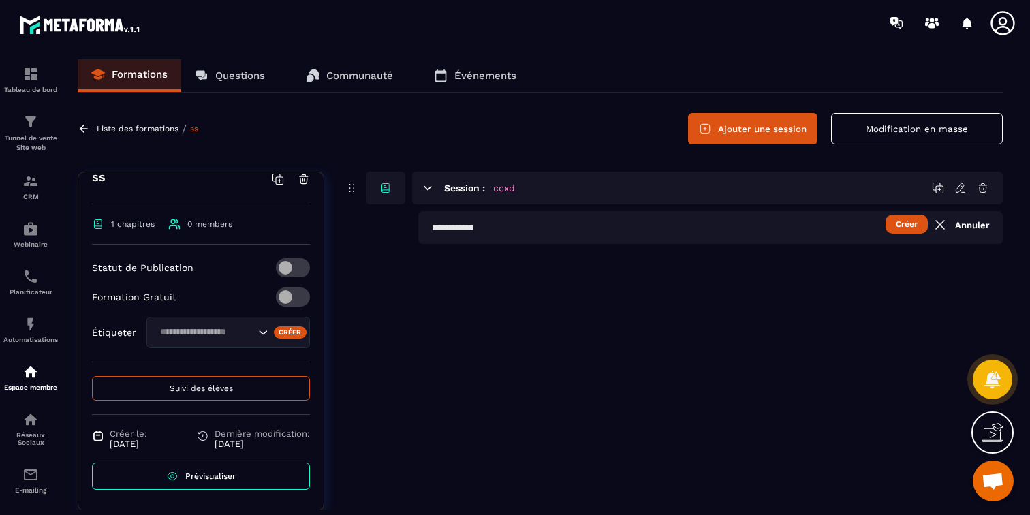
click at [900, 224] on button "Créer" at bounding box center [907, 224] width 42 height 19
click at [708, 236] on input "text" at bounding box center [710, 227] width 585 height 33
type input "**"
drag, startPoint x: 708, startPoint y: 236, endPoint x: 904, endPoint y: 228, distance: 196.4
click at [904, 228] on button "Créer" at bounding box center [907, 224] width 42 height 19
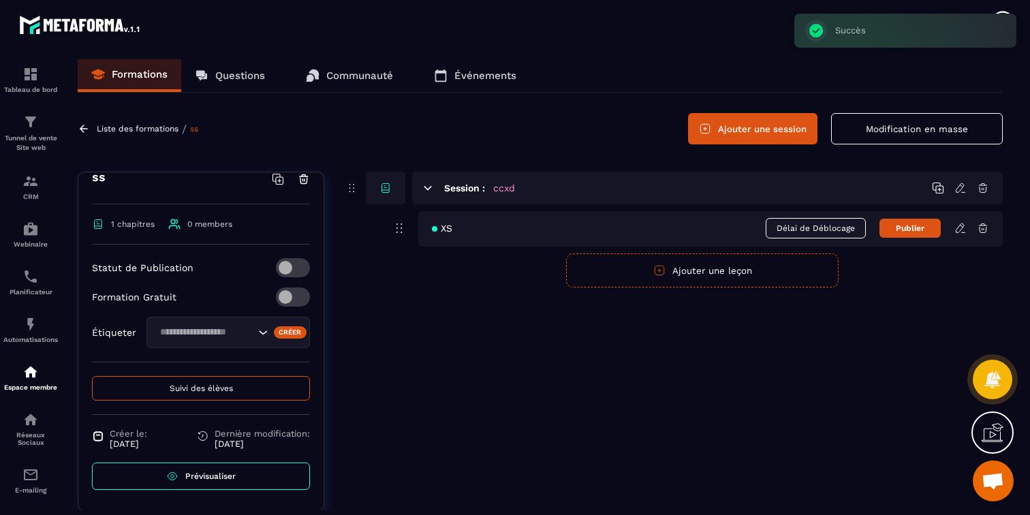
click at [960, 228] on icon at bounding box center [961, 228] width 12 height 12
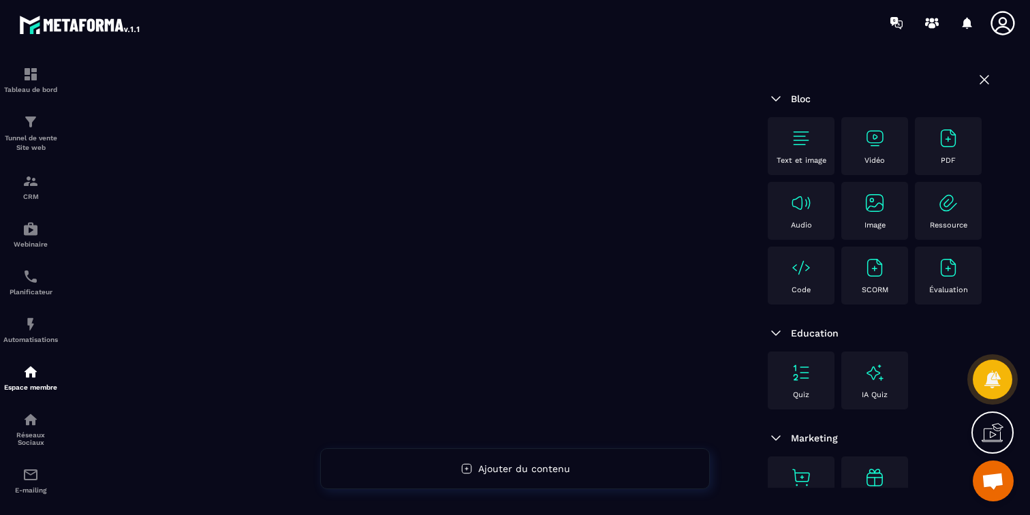
click at [951, 268] on img at bounding box center [949, 268] width 22 height 22
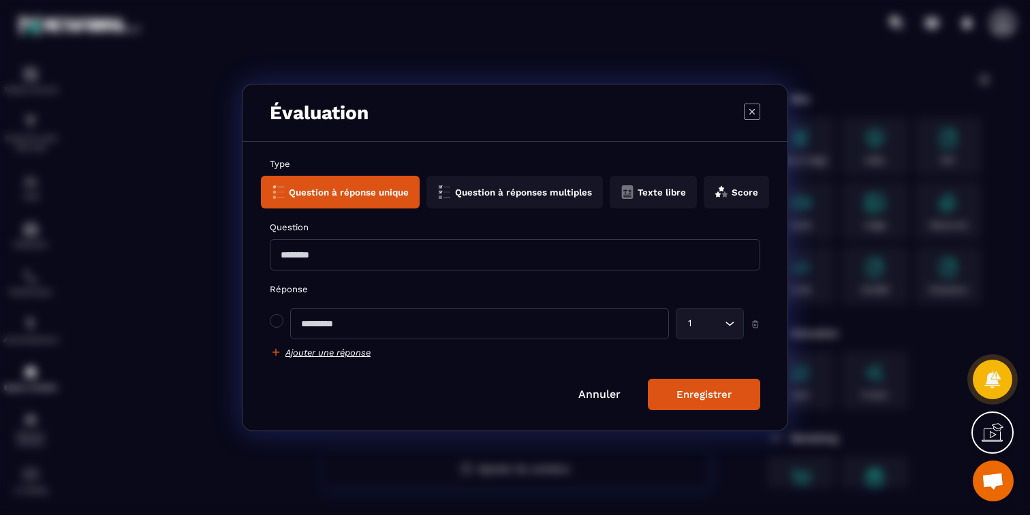
click at [758, 114] on icon "Modal window" at bounding box center [752, 112] width 16 height 16
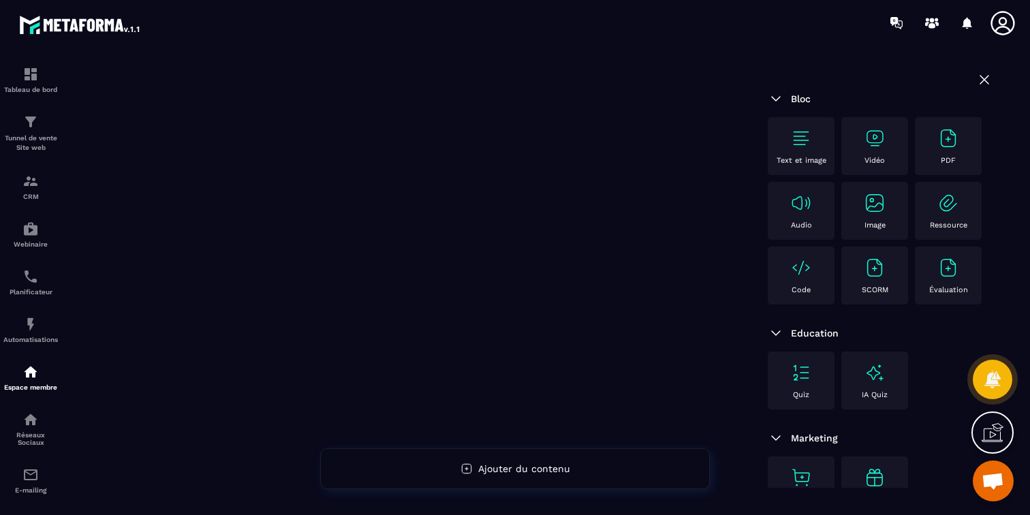
click at [803, 371] on img at bounding box center [801, 373] width 22 height 22
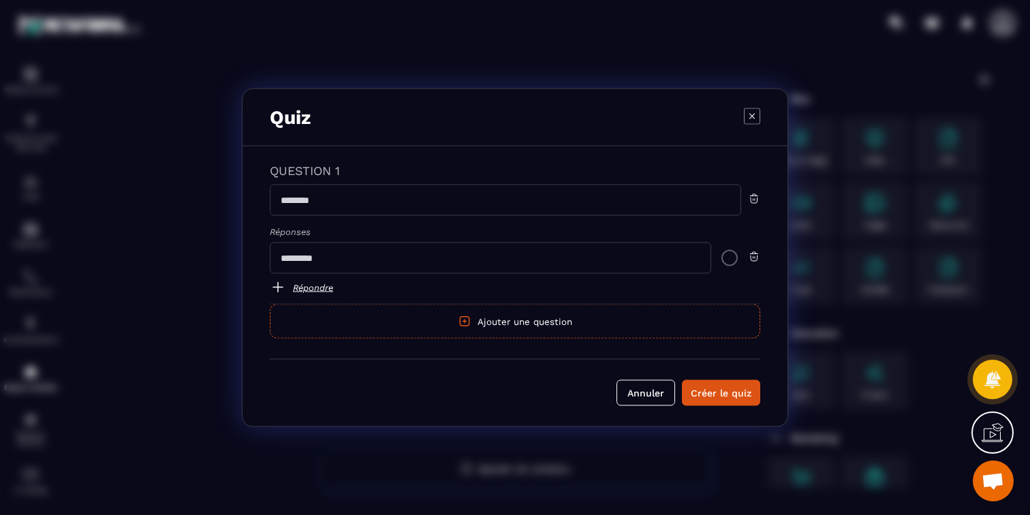
click at [753, 116] on icon "Modal window" at bounding box center [752, 116] width 16 height 16
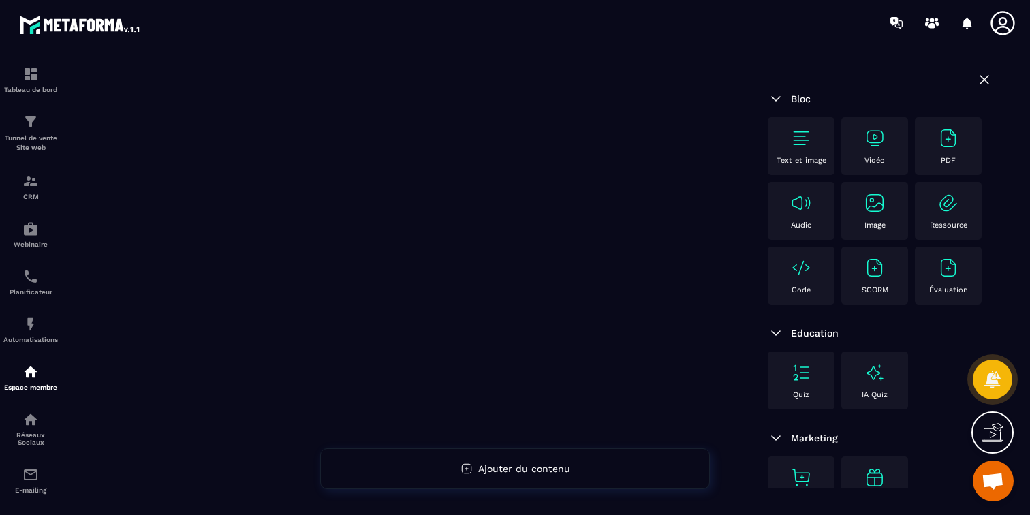
click at [820, 210] on div "Audio" at bounding box center [801, 210] width 53 height 37
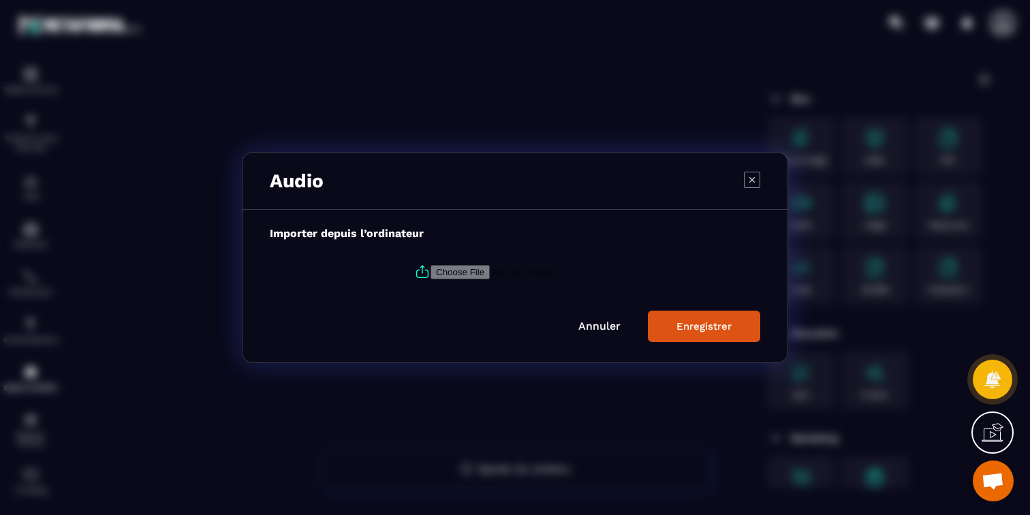
click at [747, 184] on icon "Modal window" at bounding box center [752, 180] width 16 height 16
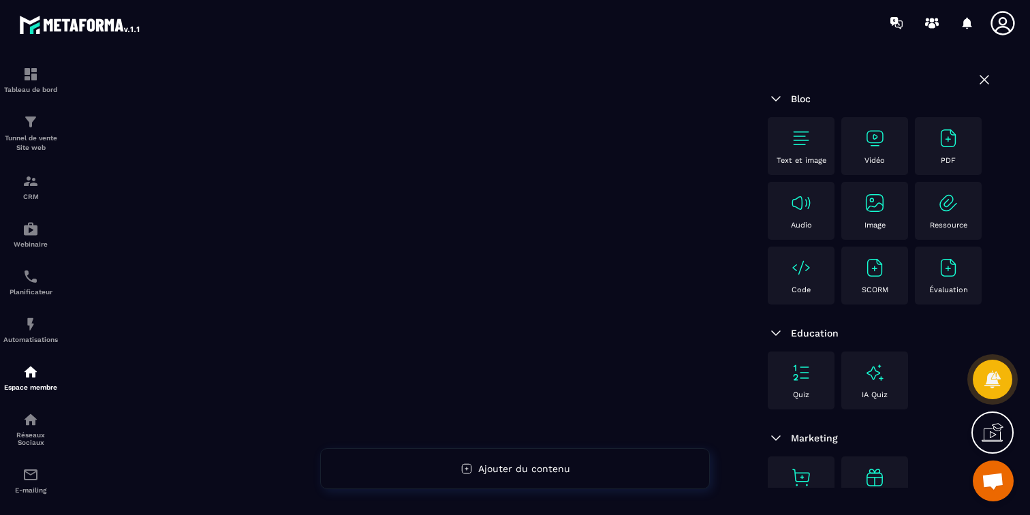
click at [876, 206] on img at bounding box center [875, 203] width 22 height 22
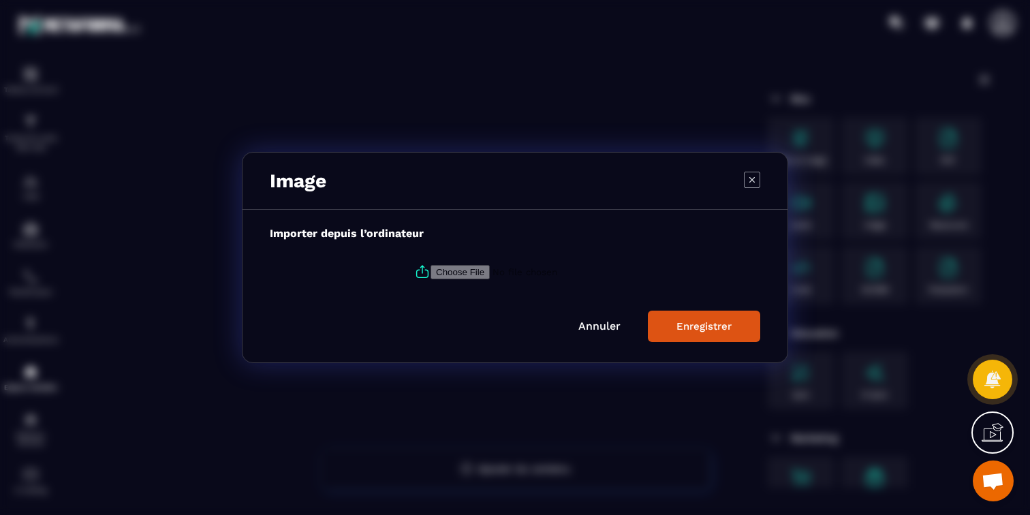
click at [474, 273] on input "Modal window" at bounding box center [523, 272] width 185 height 14
type input "**********"
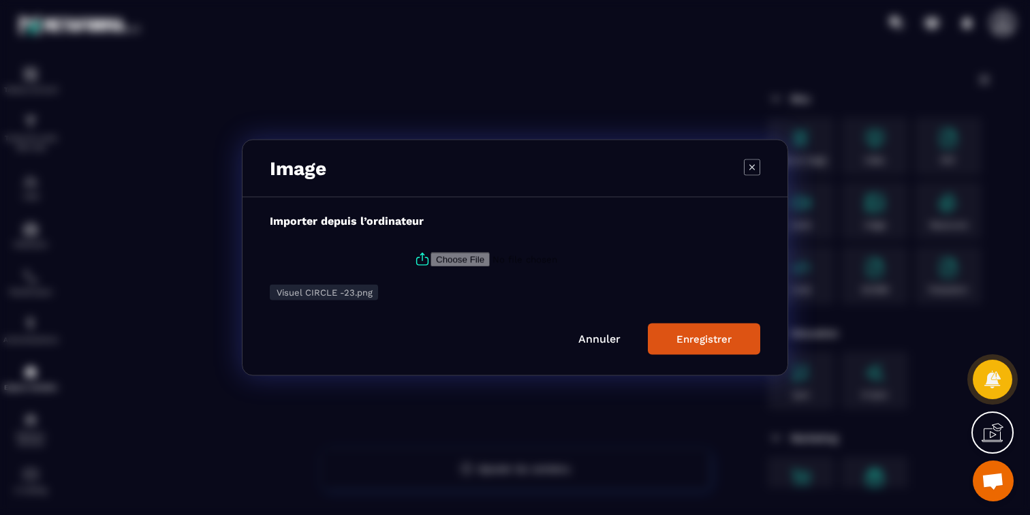
click at [712, 349] on button "Enregistrer" at bounding box center [704, 339] width 112 height 31
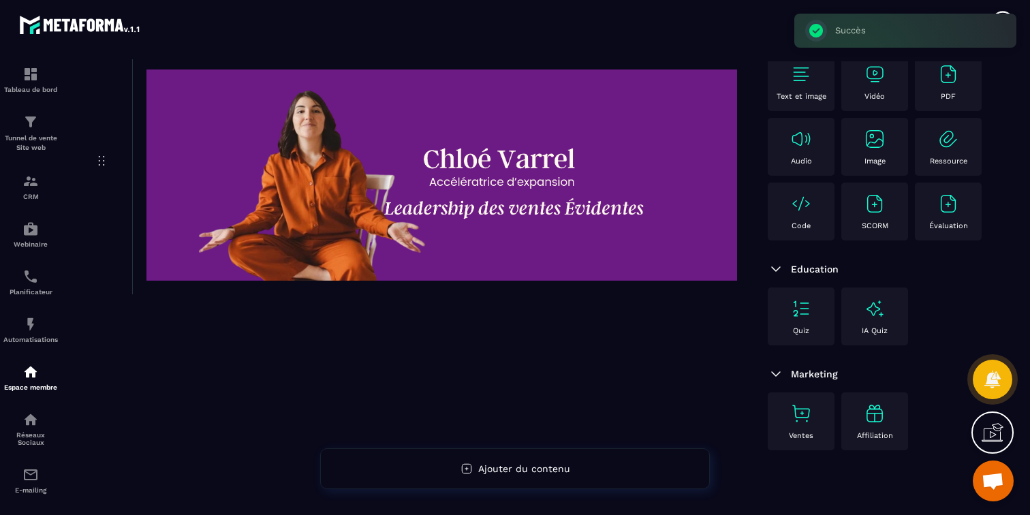
scroll to position [64, 0]
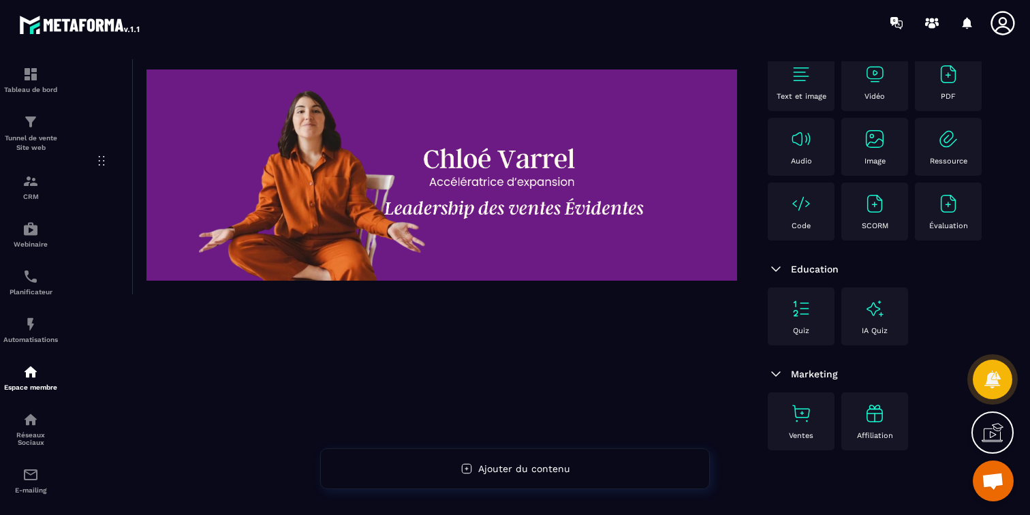
click at [792, 82] on img at bounding box center [801, 74] width 22 height 22
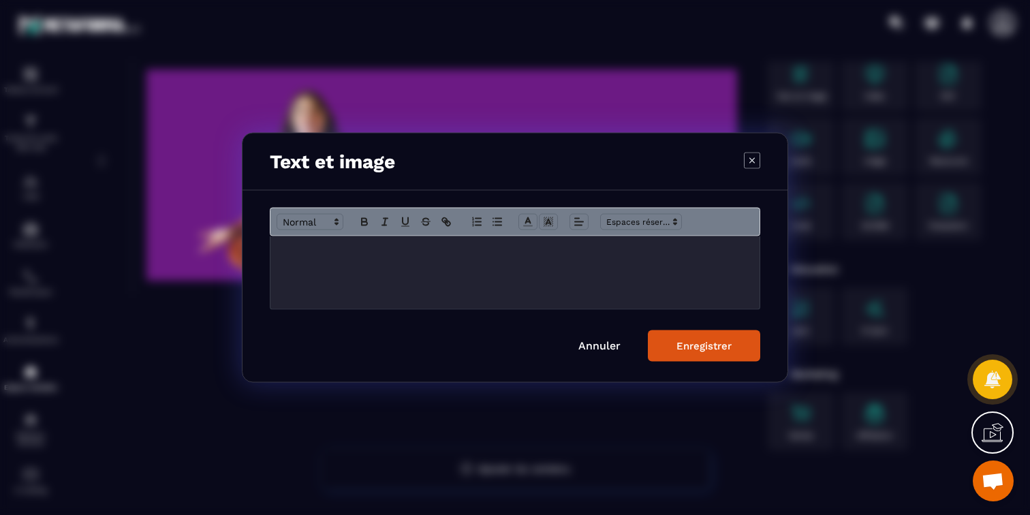
click at [660, 274] on div "Modal window" at bounding box center [515, 272] width 489 height 73
click at [288, 231] on div "Modal window" at bounding box center [515, 222] width 491 height 29
drag, startPoint x: 313, startPoint y: 252, endPoint x: 229, endPoint y: 255, distance: 84.5
click at [229, 255] on section "Text et image **** Annuler Enregistrer" at bounding box center [515, 257] width 1030 height 515
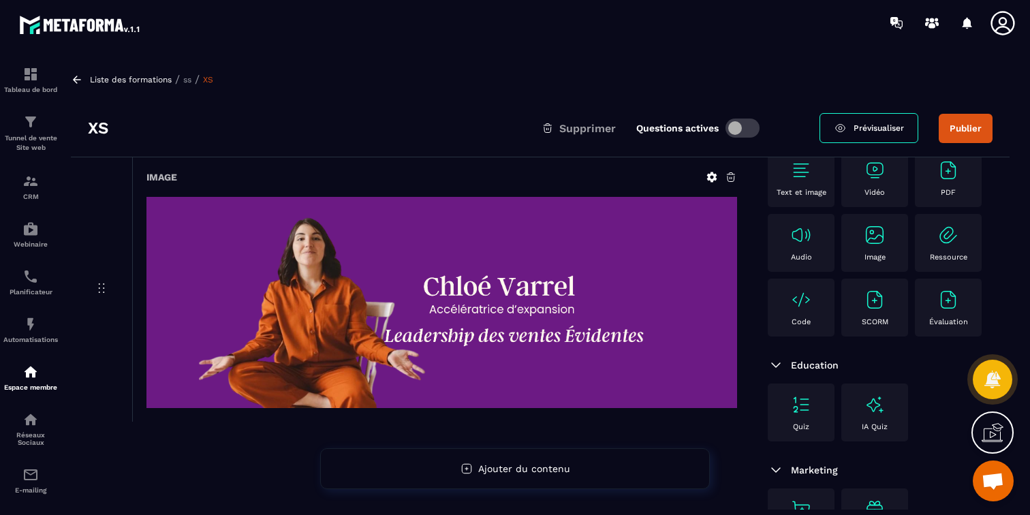
scroll to position [0, 0]
click at [807, 187] on div "Text et image" at bounding box center [801, 177] width 53 height 37
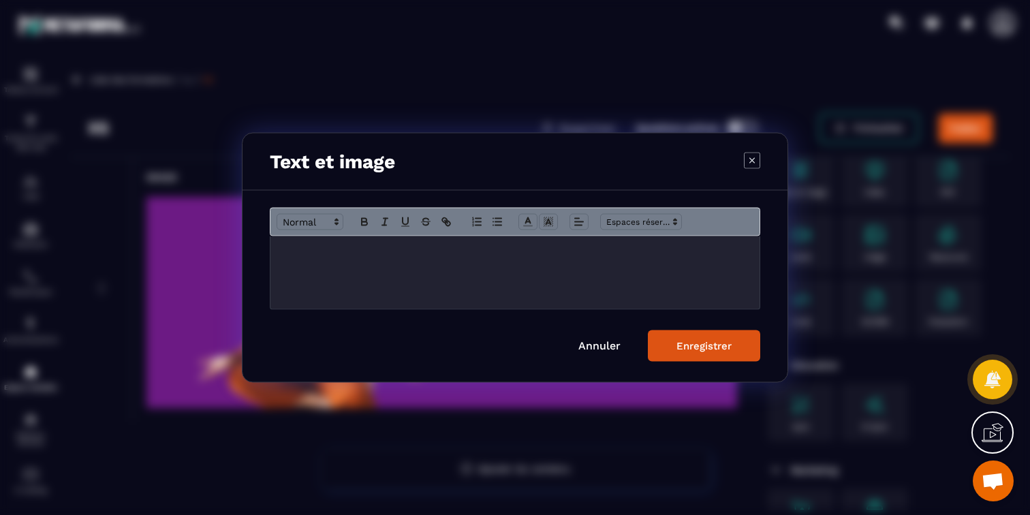
click at [595, 296] on div "Modal window" at bounding box center [515, 272] width 489 height 73
drag, startPoint x: 340, startPoint y: 245, endPoint x: 271, endPoint y: 245, distance: 69.5
click at [271, 245] on div "*****" at bounding box center [515, 272] width 489 height 73
click at [368, 213] on div "Modal window" at bounding box center [515, 222] width 491 height 29
click at [368, 220] on icon "Modal window" at bounding box center [364, 222] width 12 height 12
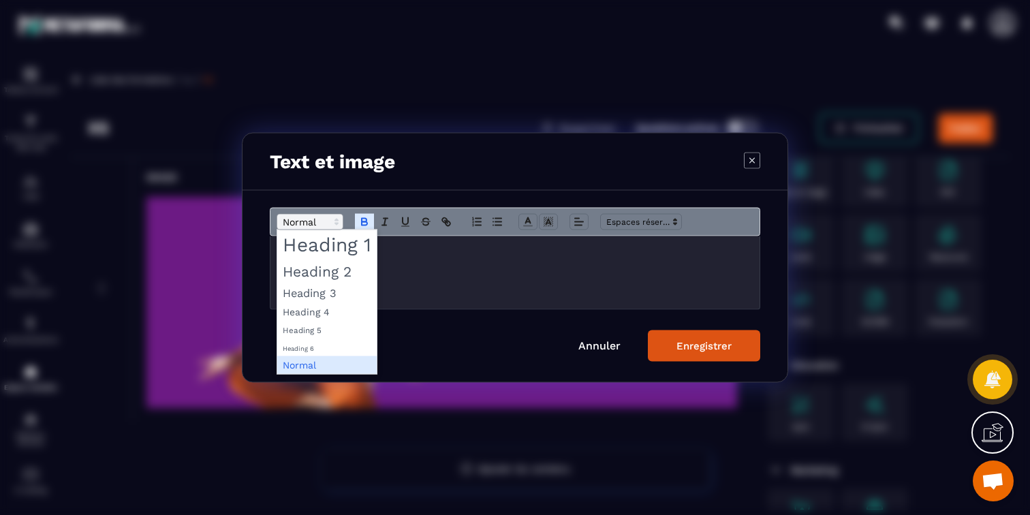
click at [337, 216] on icon "Modal window" at bounding box center [336, 222] width 12 height 12
click at [338, 243] on span "Modal window" at bounding box center [326, 244] width 99 height 29
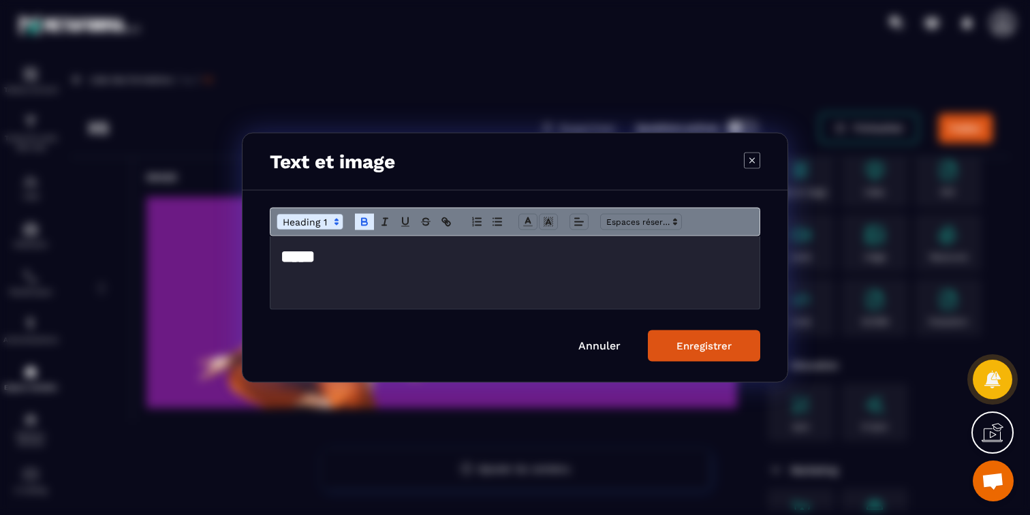
click at [437, 258] on h1 "*****" at bounding box center [515, 257] width 469 height 25
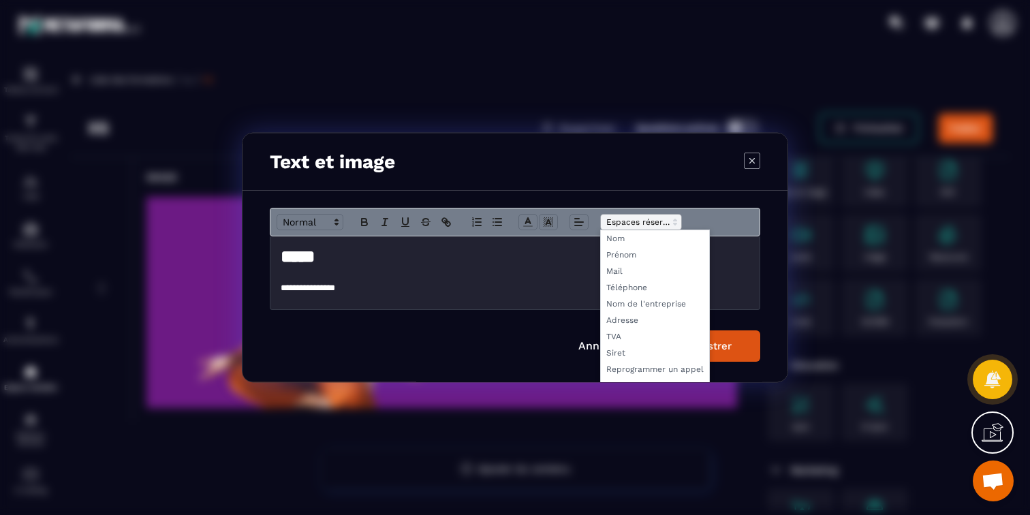
click at [628, 226] on span "Modal window" at bounding box center [641, 222] width 82 height 16
click at [621, 248] on span "Modal window" at bounding box center [655, 255] width 108 height 16
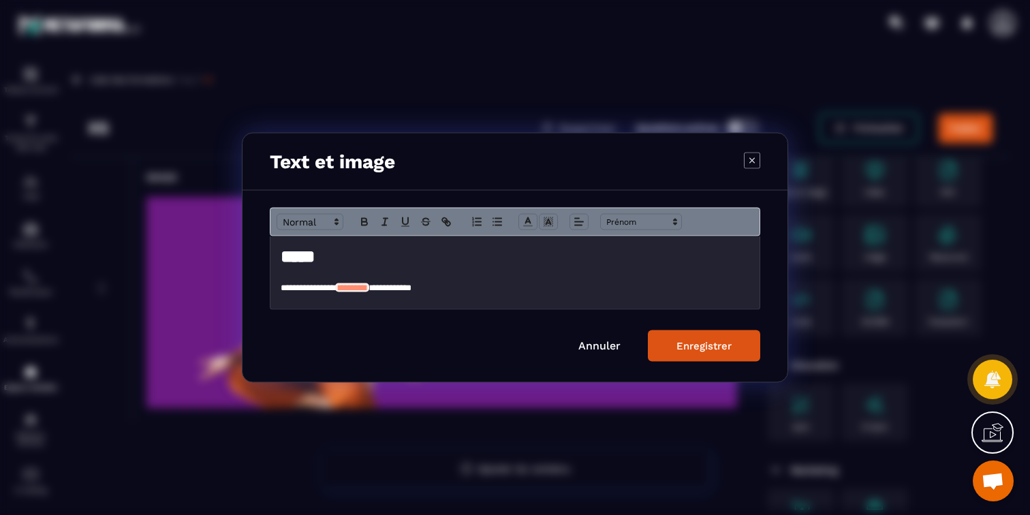
click at [670, 349] on button "Enregistrer" at bounding box center [704, 345] width 112 height 31
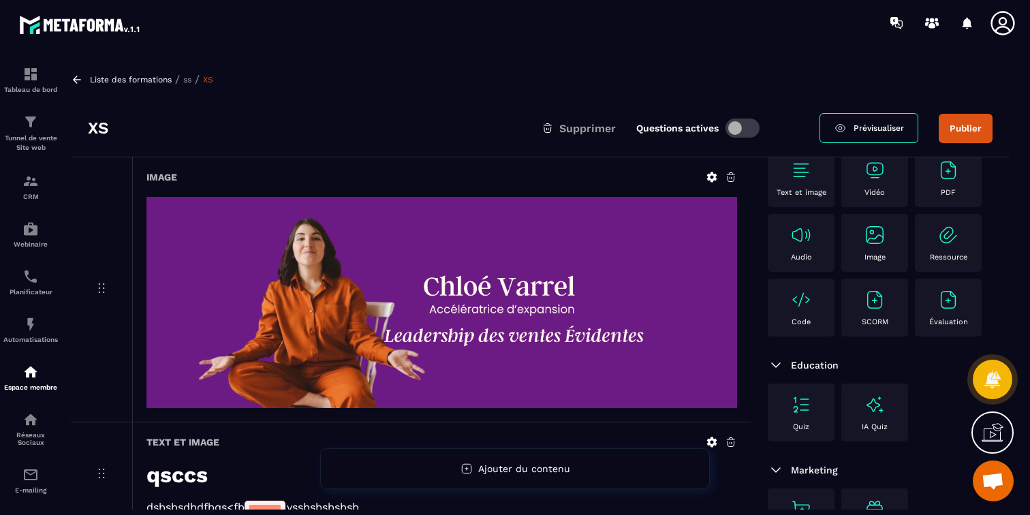
click at [871, 127] on span "Prévisualiser" at bounding box center [879, 128] width 50 height 10
click at [130, 76] on p "Liste des formations" at bounding box center [131, 80] width 82 height 10
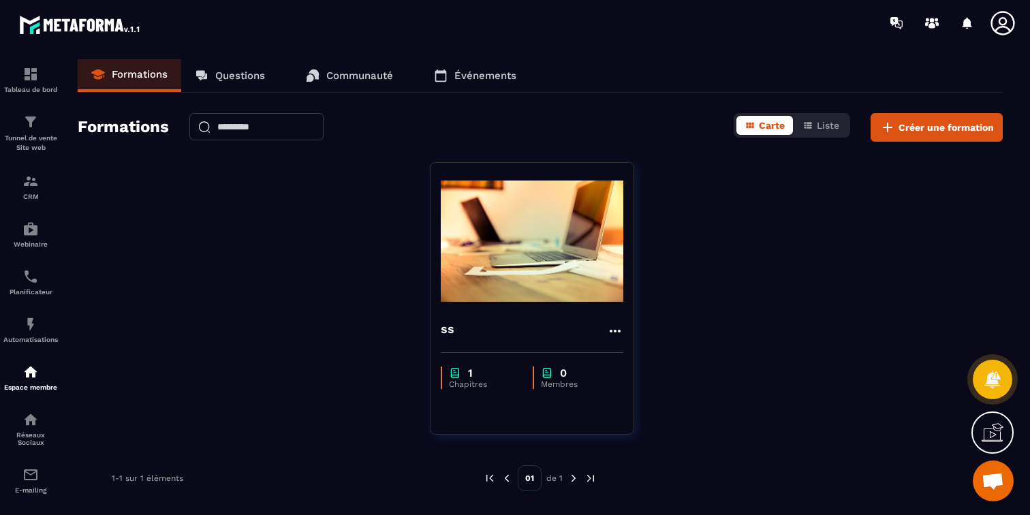
click at [482, 74] on p "Événements" at bounding box center [485, 76] width 62 height 12
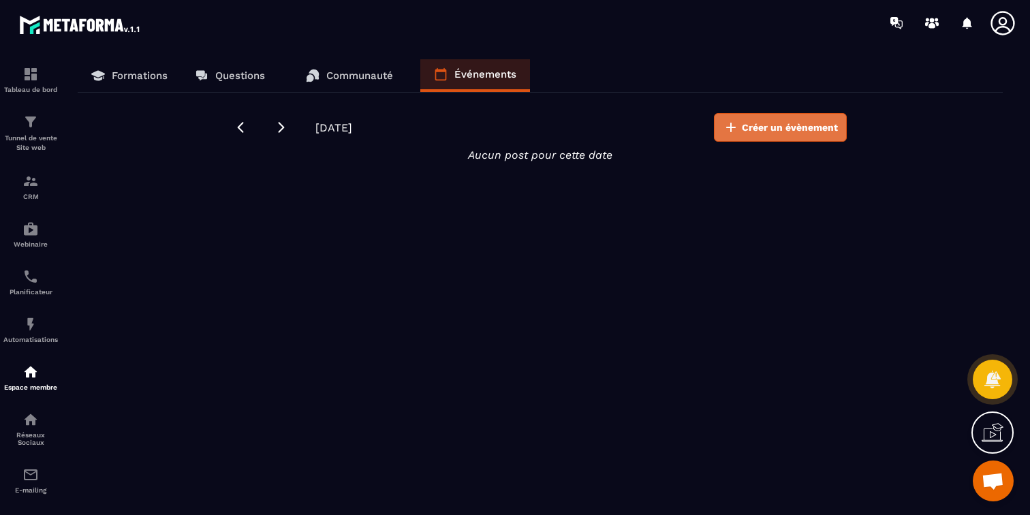
click at [736, 117] on button "Créer un évènement" at bounding box center [780, 127] width 133 height 29
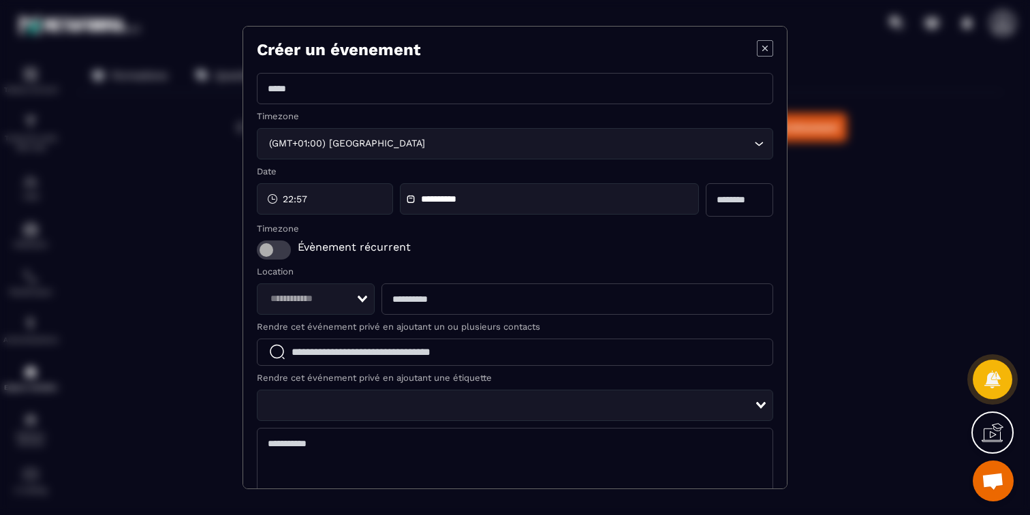
click at [491, 101] on input "Modal window" at bounding box center [515, 88] width 517 height 31
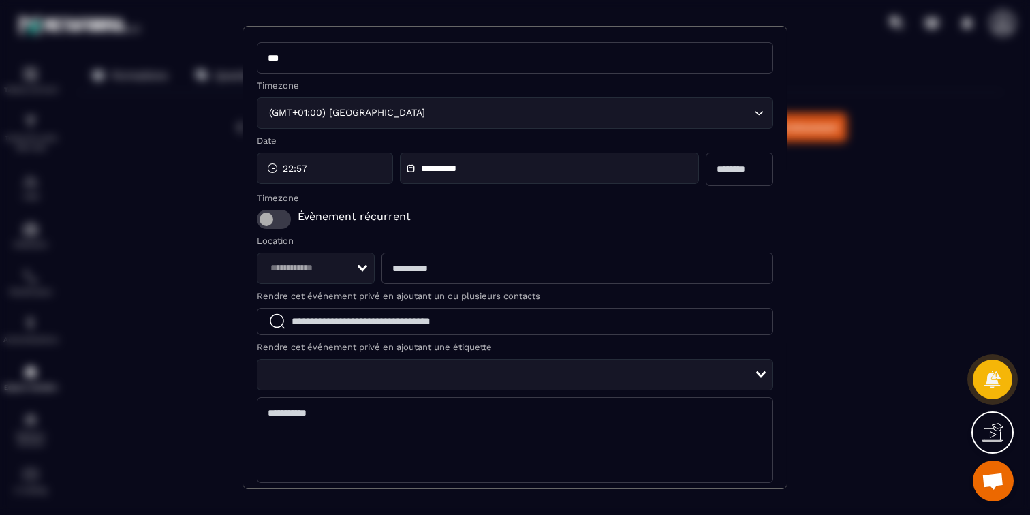
type input "***"
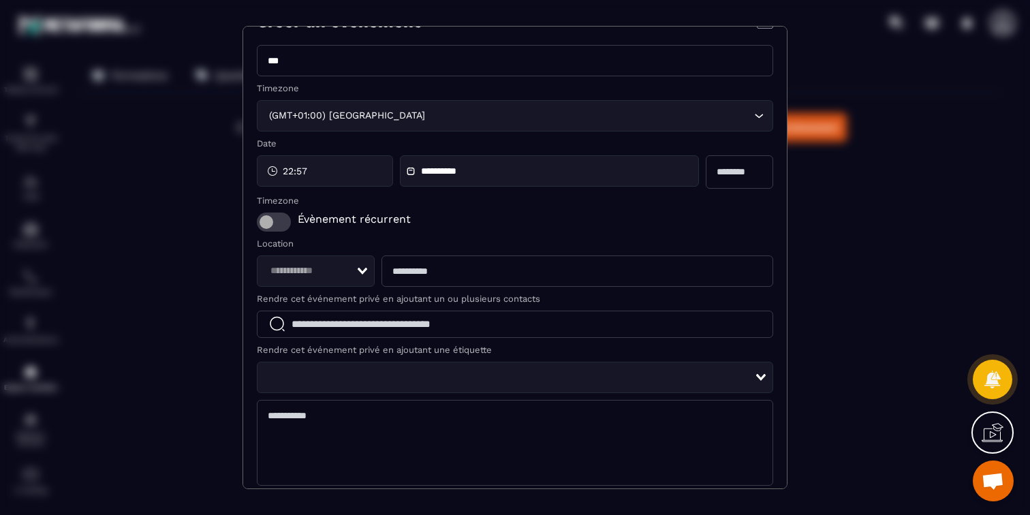
click at [350, 290] on form "**********" at bounding box center [515, 389] width 517 height 688
click at [350, 279] on div "Loading..." at bounding box center [316, 271] width 118 height 31
click at [319, 329] on span "zoom" at bounding box center [315, 327] width 89 height 14
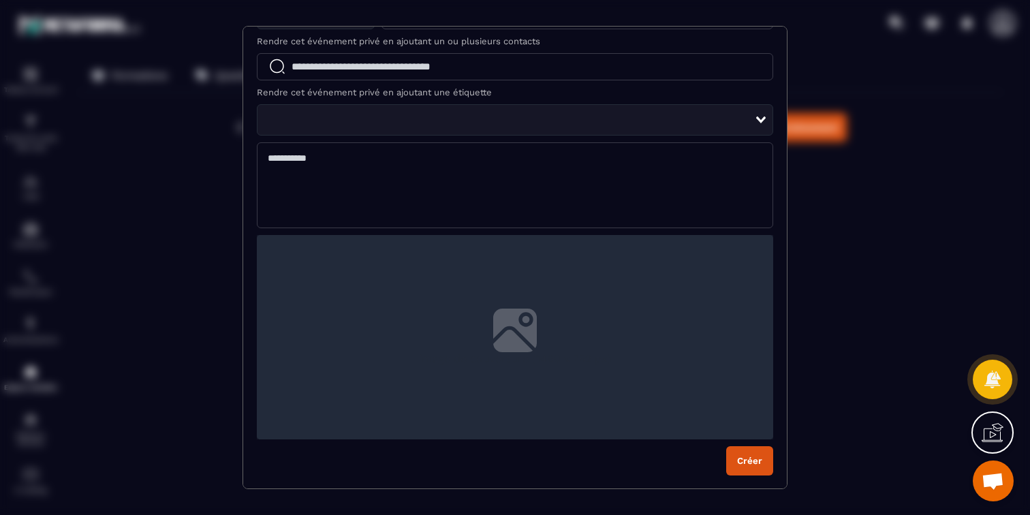
scroll to position [285, 0]
click at [735, 459] on button "Créer" at bounding box center [749, 461] width 47 height 29
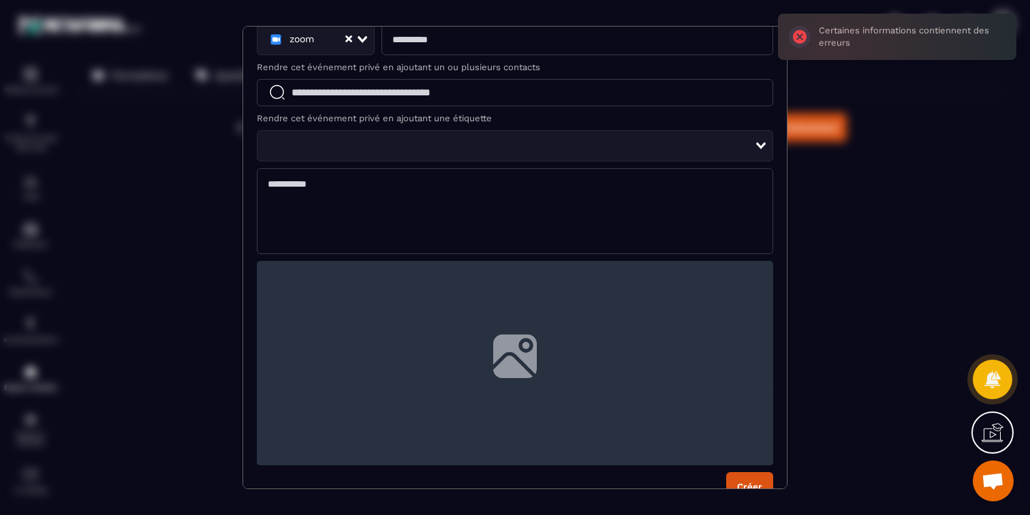
scroll to position [0, 0]
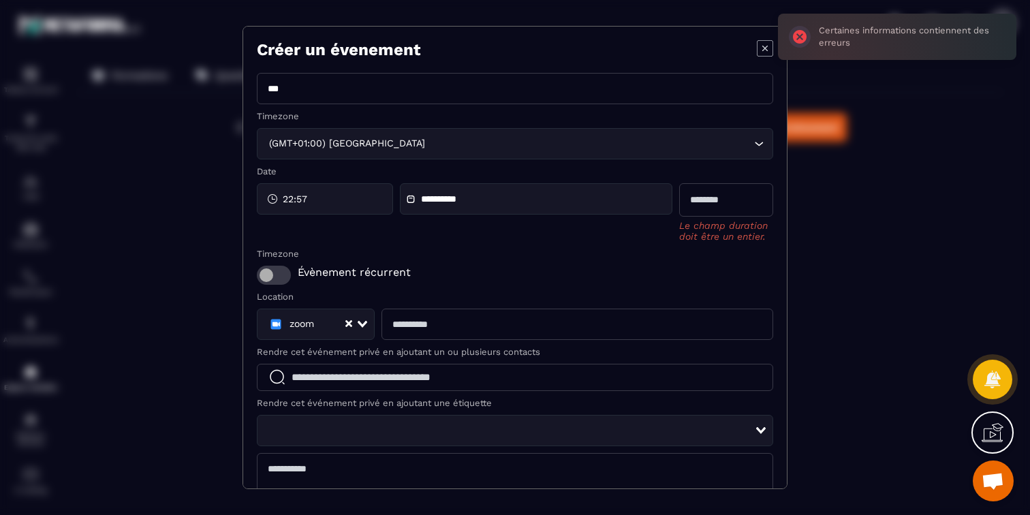
click at [713, 213] on input "Modal window" at bounding box center [726, 199] width 94 height 33
type input "*"
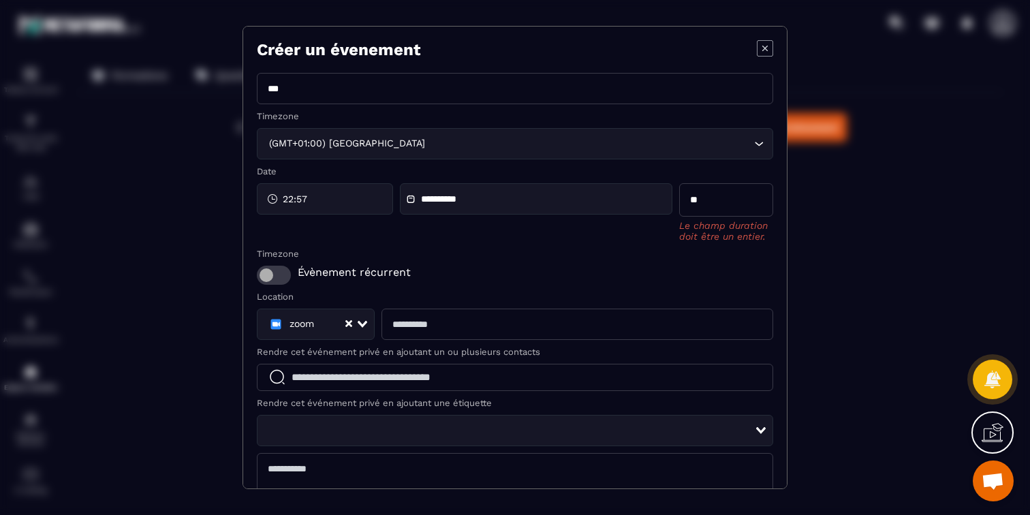
type input "**"
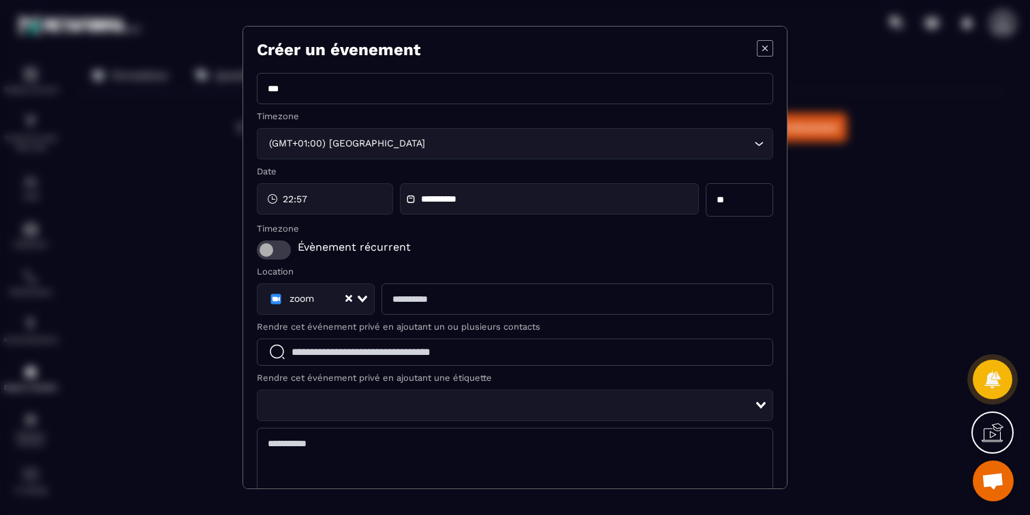
click at [610, 278] on form "**********" at bounding box center [515, 417] width 517 height 688
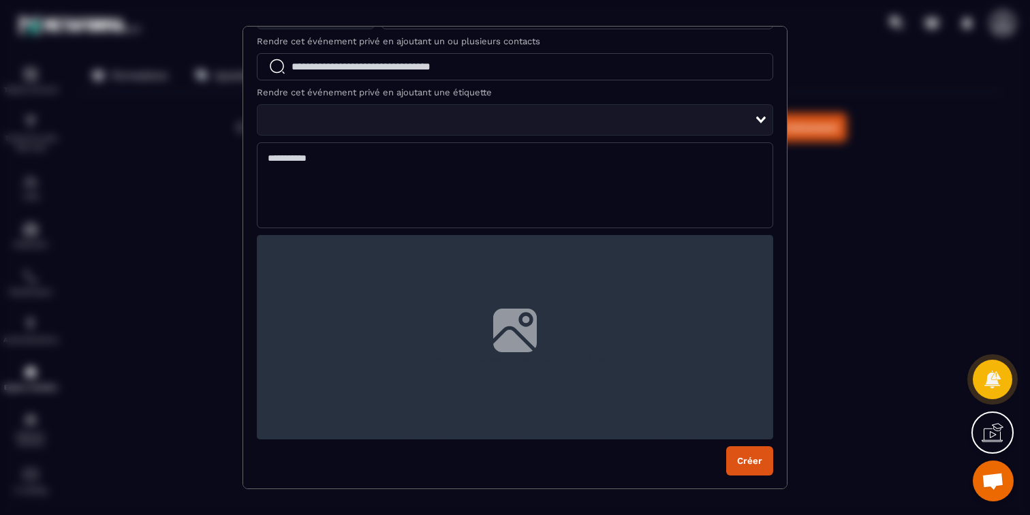
scroll to position [285, 0]
click at [750, 463] on button "Créer" at bounding box center [749, 461] width 47 height 29
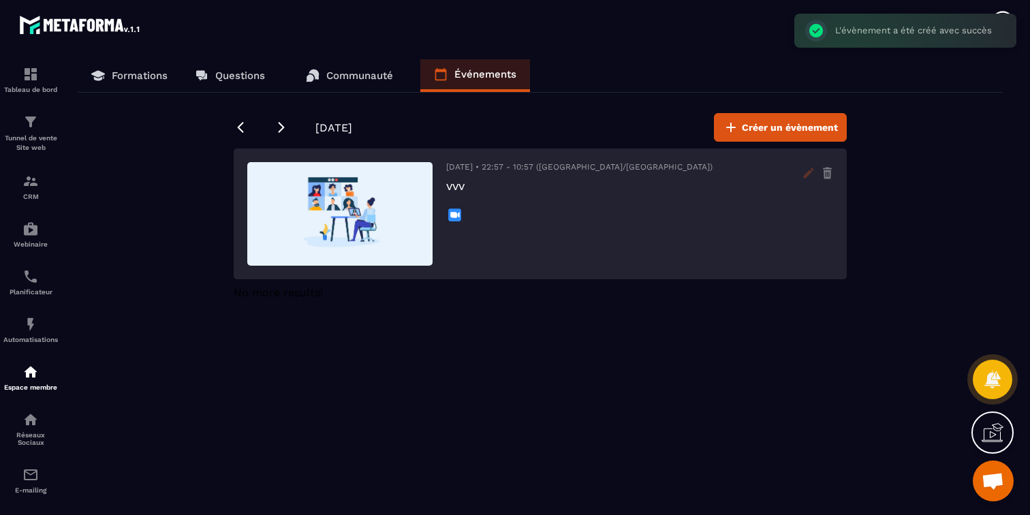
click at [801, 176] on icon at bounding box center [809, 173] width 22 height 22
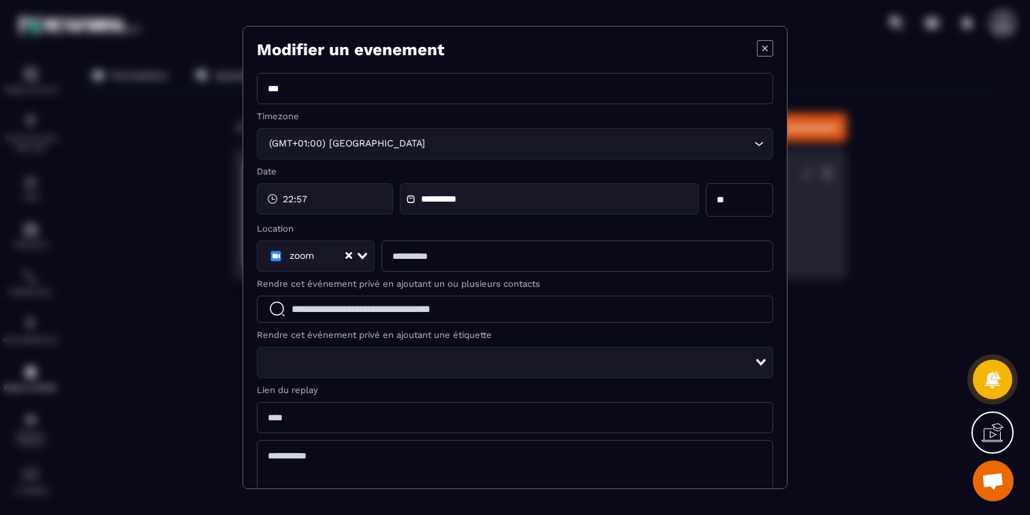
scroll to position [-1, 0]
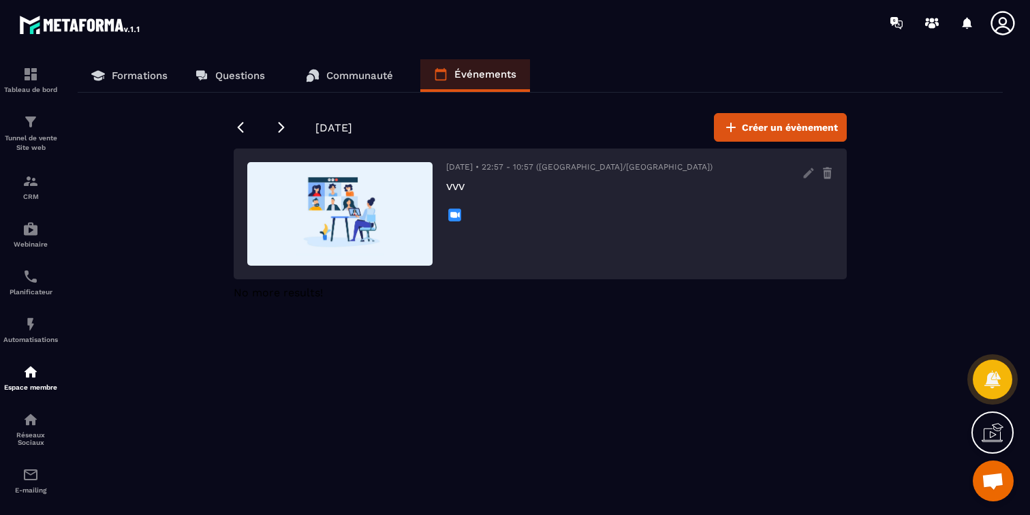
click at [354, 78] on p "Communauté" at bounding box center [359, 76] width 67 height 12
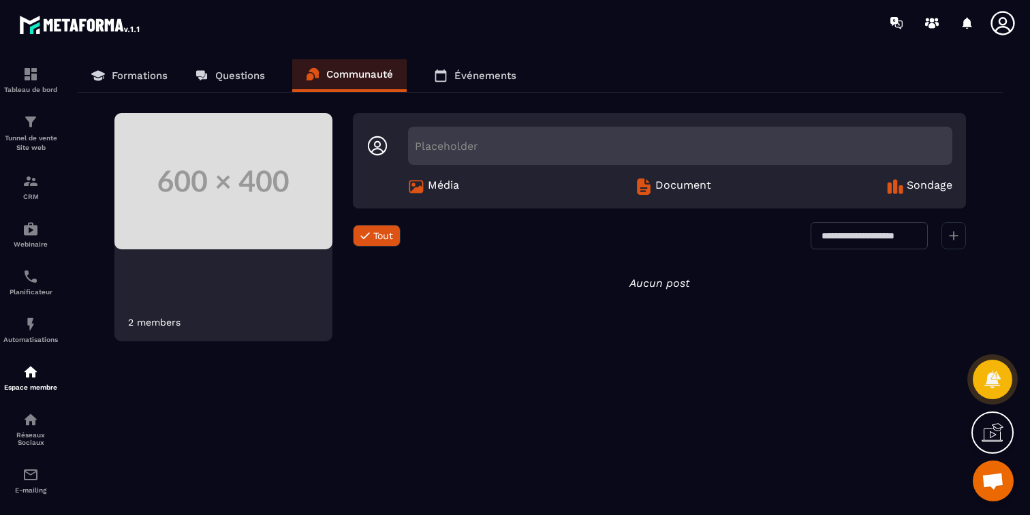
click at [256, 74] on p "Questions" at bounding box center [240, 76] width 50 height 12
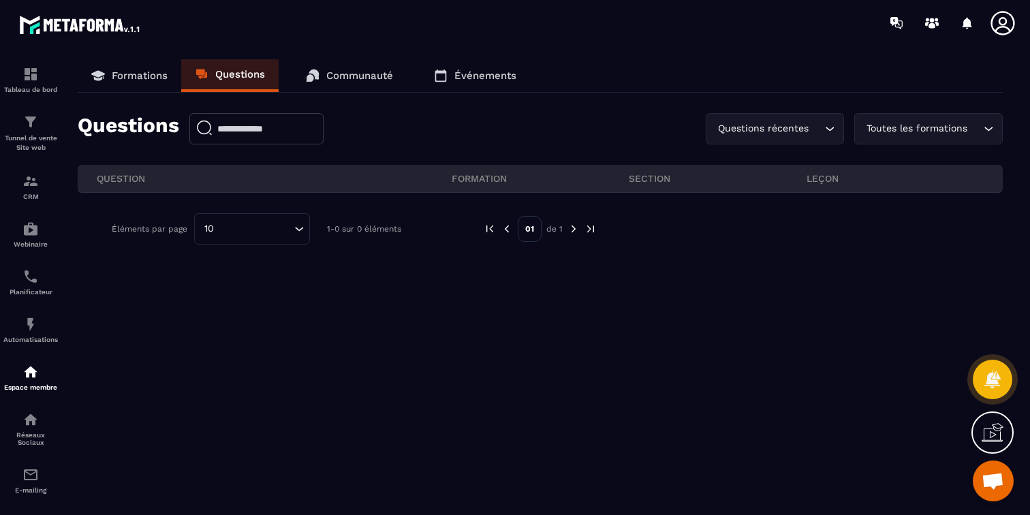
click at [155, 74] on p "Formations" at bounding box center [140, 76] width 56 height 12
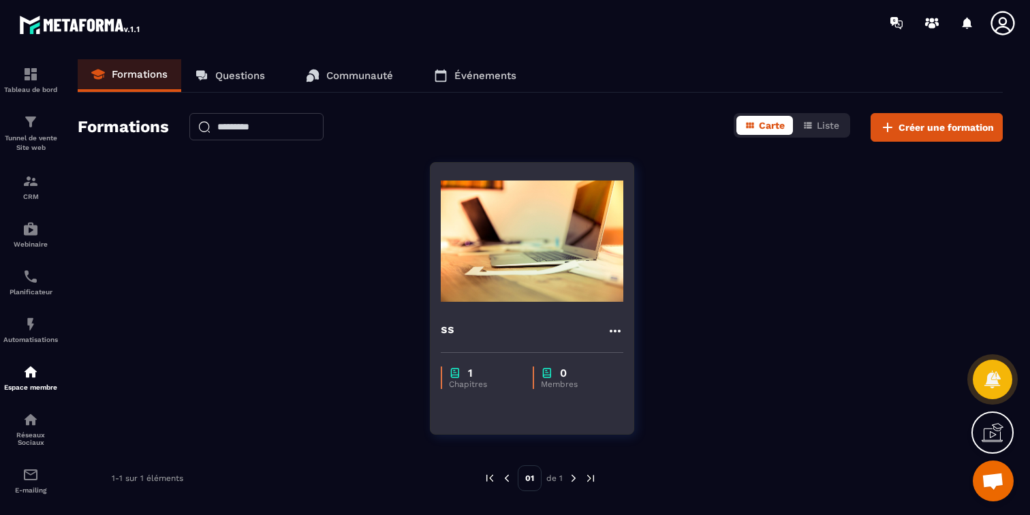
click at [595, 325] on div "ss" at bounding box center [532, 331] width 183 height 22
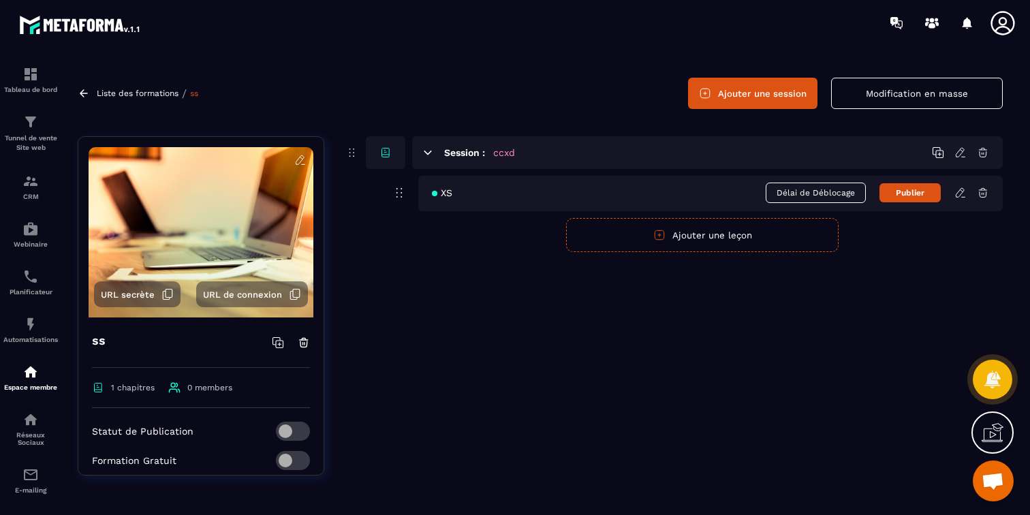
scroll to position [35, 0]
click at [143, 291] on span "URL secrète" at bounding box center [128, 295] width 54 height 10
click at [559, 250] on form "Publier Annuler Ajouter une leçon" at bounding box center [702, 235] width 601 height 34
click at [955, 189] on icon at bounding box center [961, 193] width 12 height 12
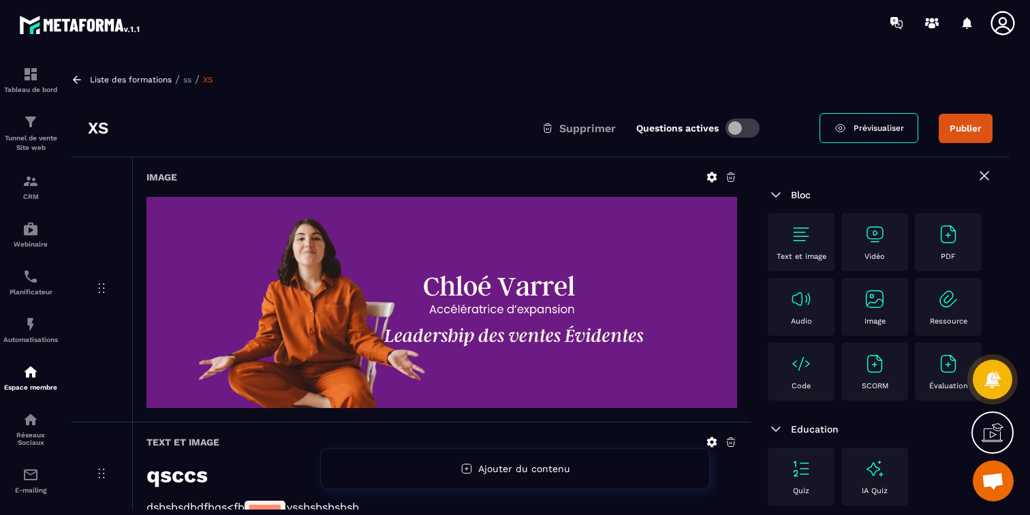
click at [870, 125] on span "Prévisualiser" at bounding box center [879, 128] width 50 height 10
click at [95, 76] on p "Liste des formations" at bounding box center [131, 80] width 82 height 10
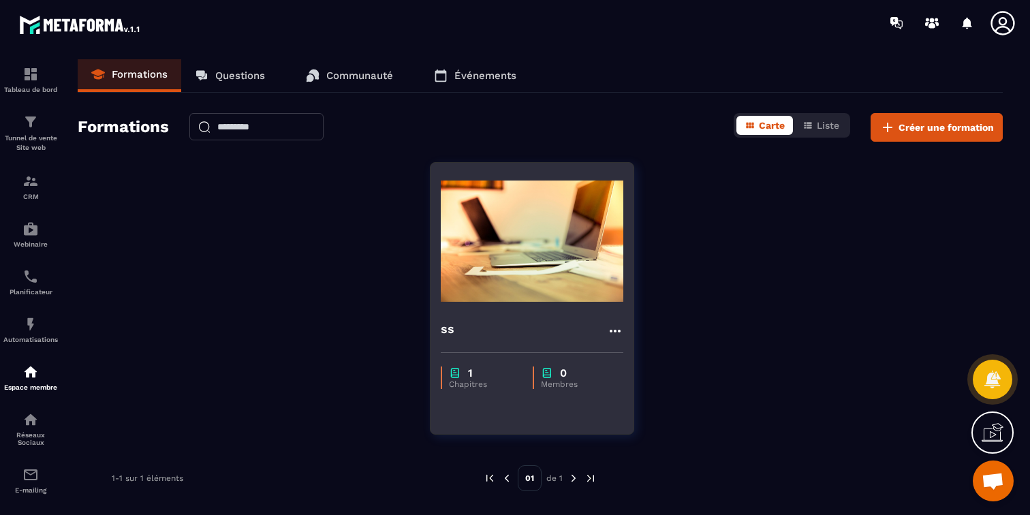
click at [613, 329] on icon at bounding box center [615, 331] width 16 height 16
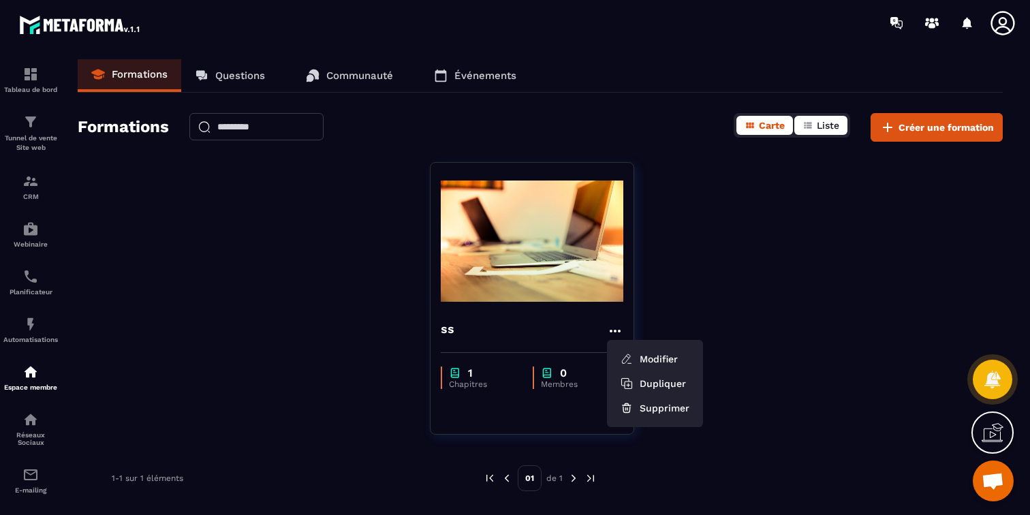
click at [809, 129] on icon "button" at bounding box center [808, 125] width 11 height 11
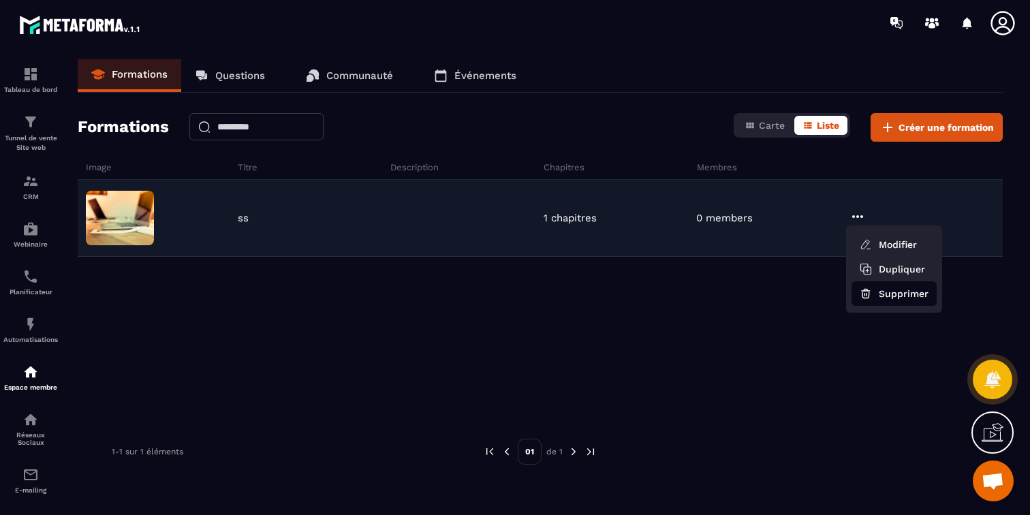
click at [866, 293] on icon "button" at bounding box center [866, 294] width 12 height 12
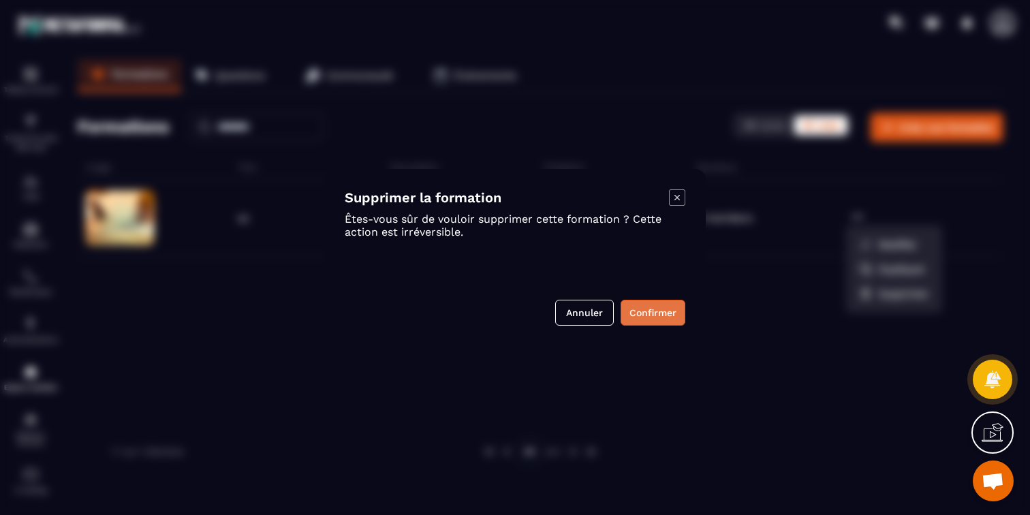
click at [650, 318] on button "Confirmer" at bounding box center [653, 313] width 65 height 26
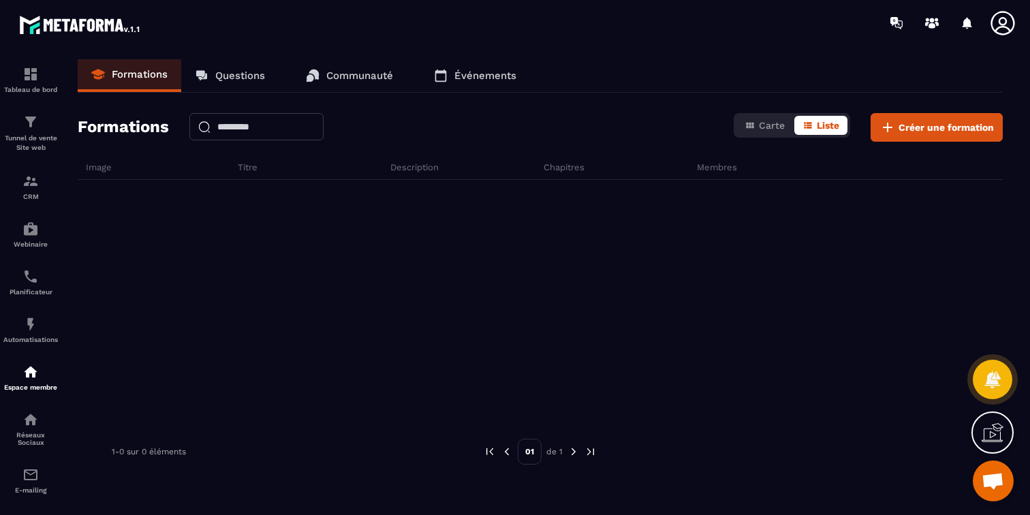
click at [473, 62] on link "Événements" at bounding box center [475, 75] width 110 height 33
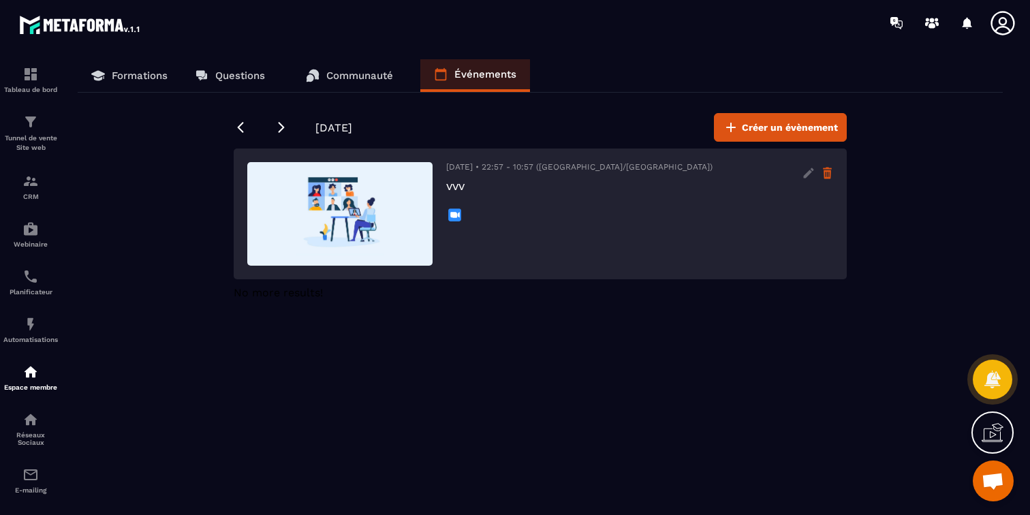
click at [827, 174] on icon at bounding box center [828, 173] width 12 height 22
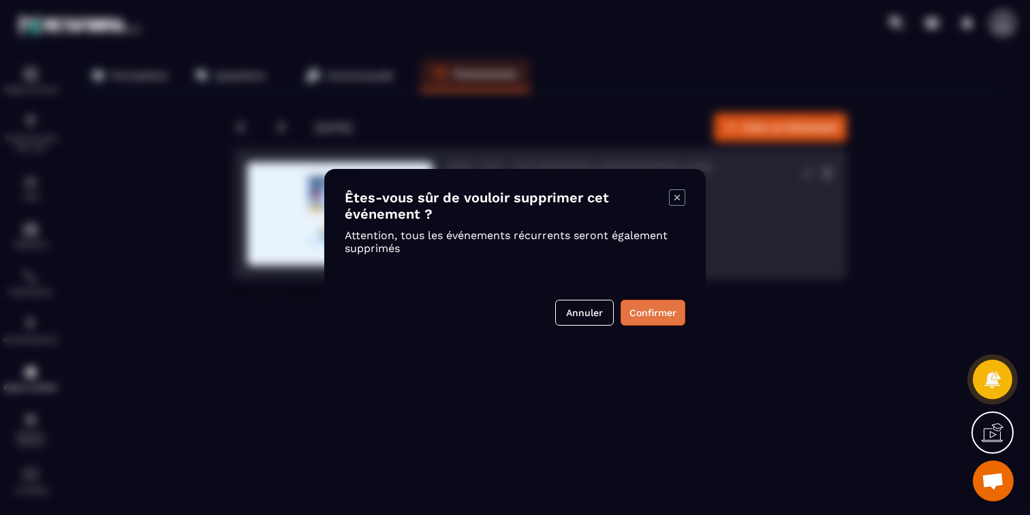
click at [640, 307] on button "Confirmer" at bounding box center [653, 313] width 65 height 26
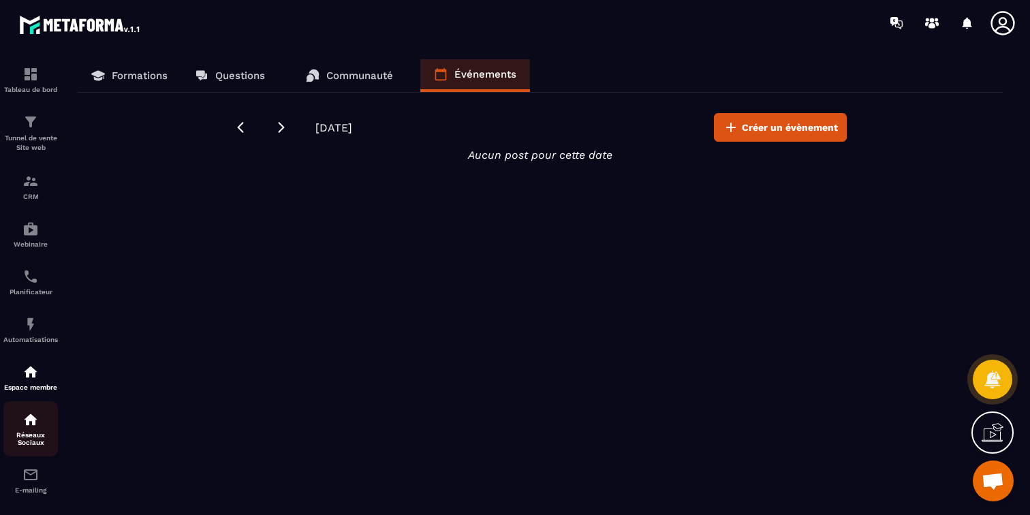
click at [24, 434] on p "Réseaux Sociaux" at bounding box center [30, 438] width 55 height 15
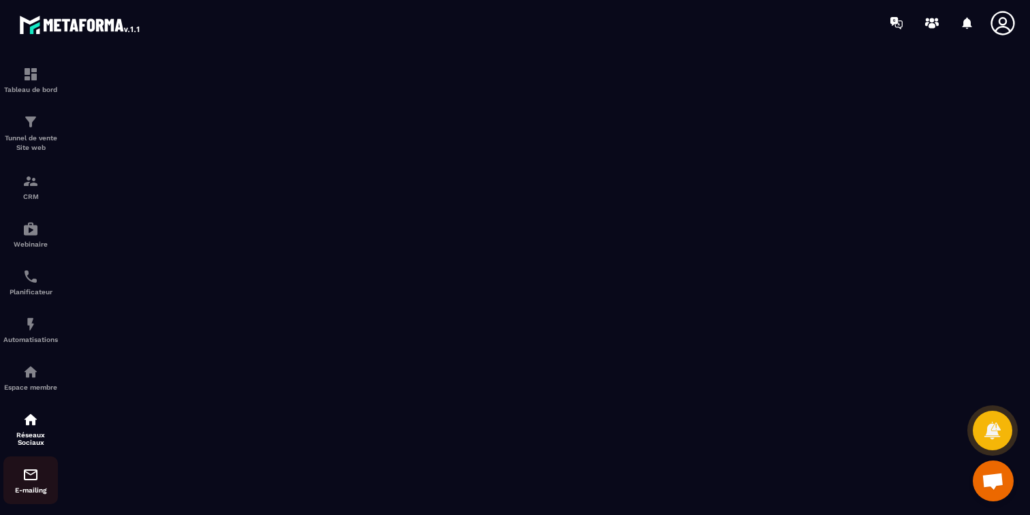
click at [26, 472] on img at bounding box center [30, 475] width 16 height 16
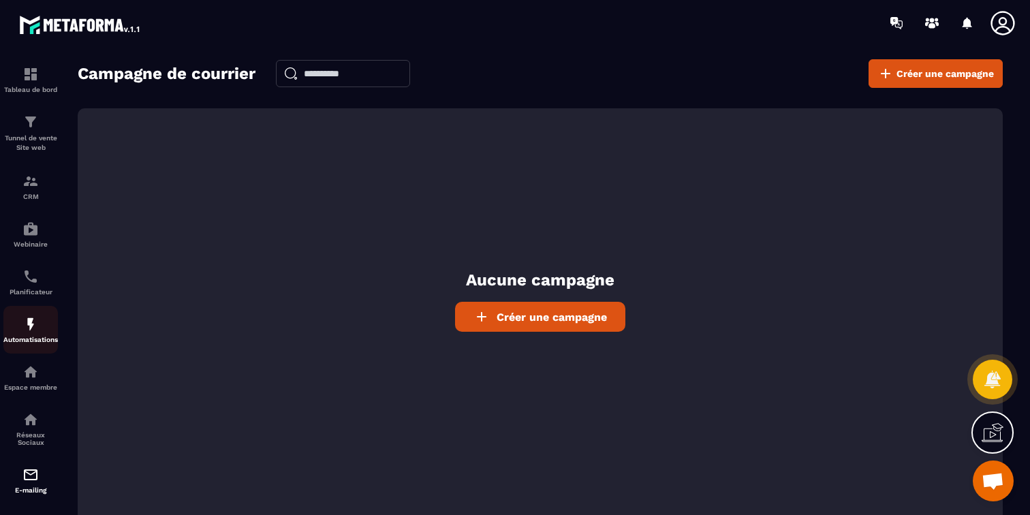
click at [22, 339] on p "Automatisations" at bounding box center [30, 339] width 55 height 7
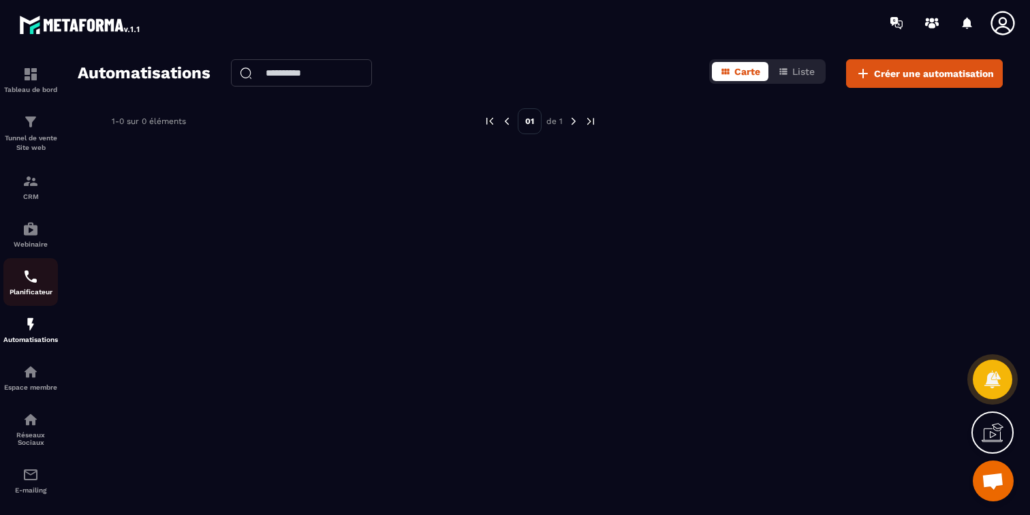
click at [29, 298] on link "Planificateur" at bounding box center [30, 282] width 55 height 48
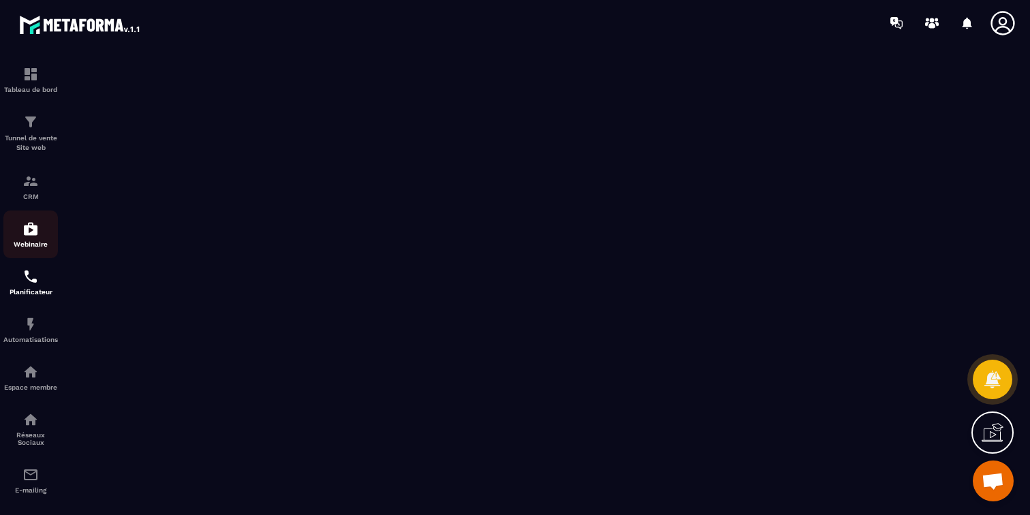
click at [28, 226] on img at bounding box center [30, 229] width 16 height 16
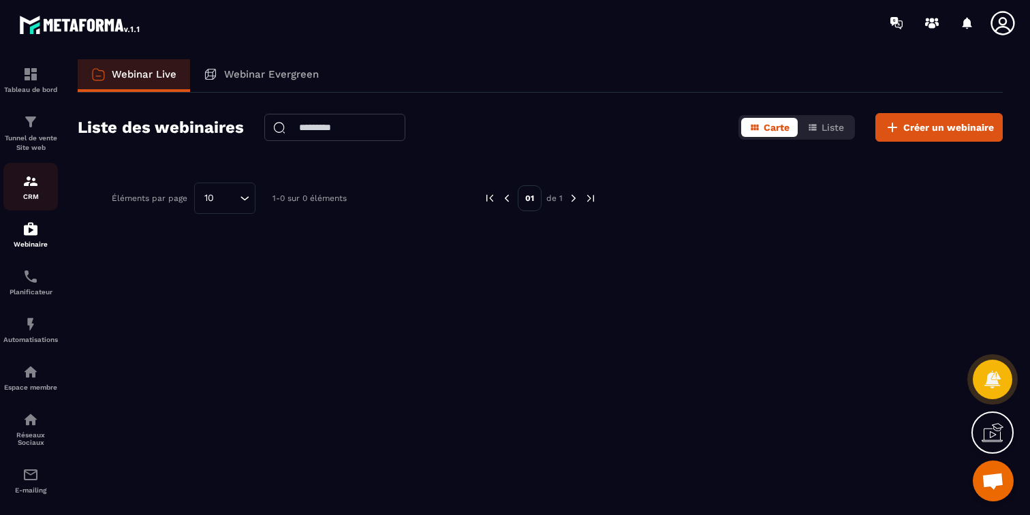
click at [34, 197] on p "CRM" at bounding box center [30, 196] width 55 height 7
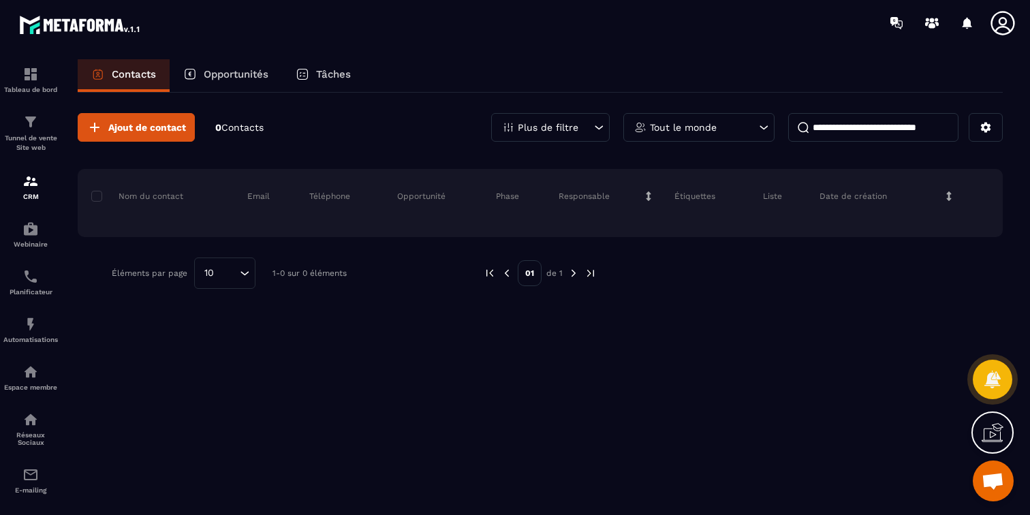
click at [219, 74] on p "Opportunités" at bounding box center [236, 74] width 65 height 12
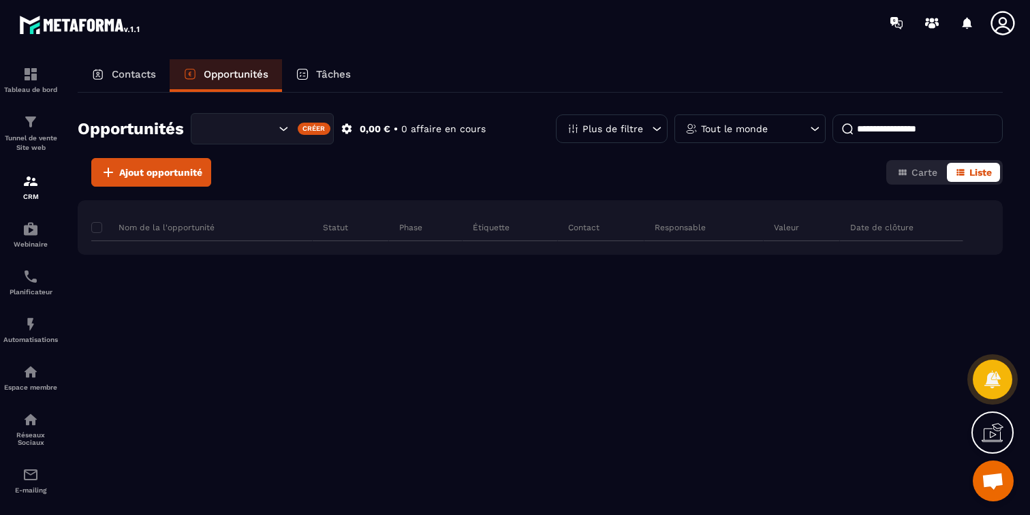
click at [108, 87] on div "Tableau de bord Tunnel de vente Site web CRM Webinaire Planificateur Automatisa…" at bounding box center [116, 279] width 232 height 467
click at [129, 80] on div "Tableau de bord Tunnel de vente Site web CRM Webinaire Planificateur Automatisa…" at bounding box center [116, 279] width 232 height 467
click at [48, 154] on link "Tunnel de vente Site web" at bounding box center [30, 133] width 55 height 59
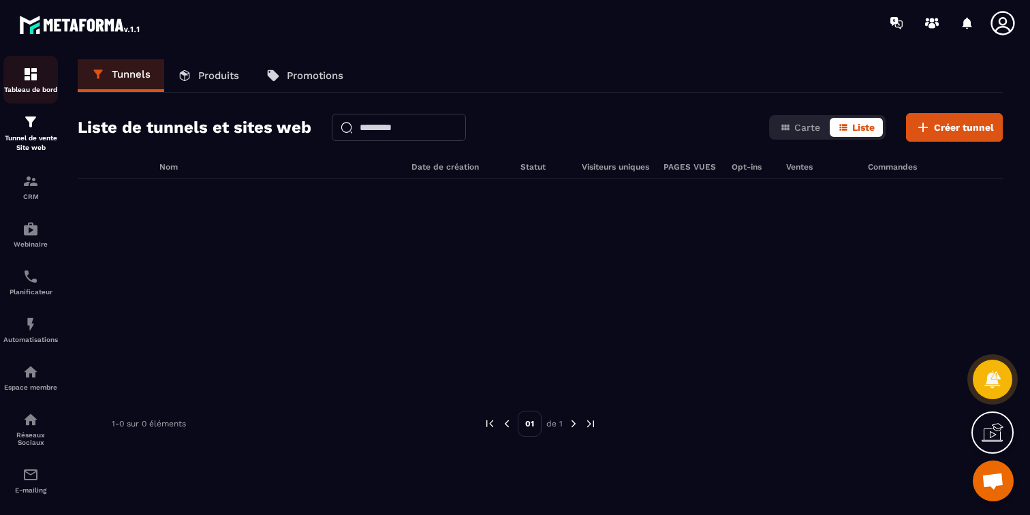
click at [16, 75] on div "Tableau de bord" at bounding box center [30, 79] width 55 height 27
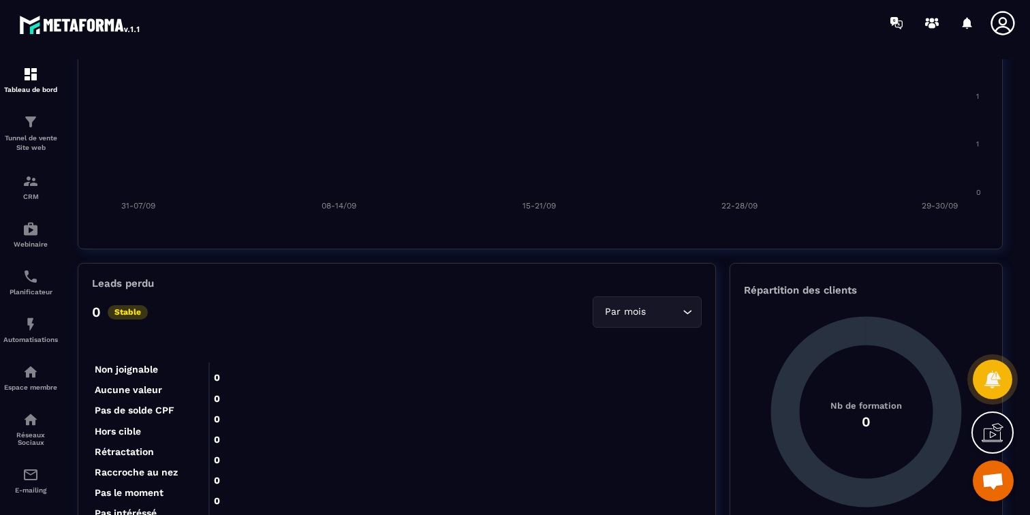
scroll to position [1131, 0]
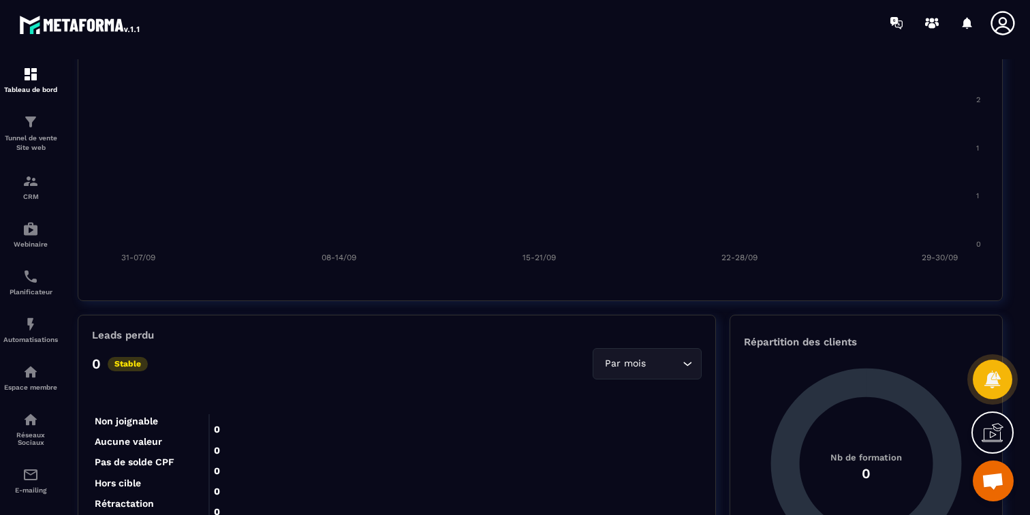
click at [1003, 479] on span "Ouvrir le chat" at bounding box center [993, 482] width 22 height 19
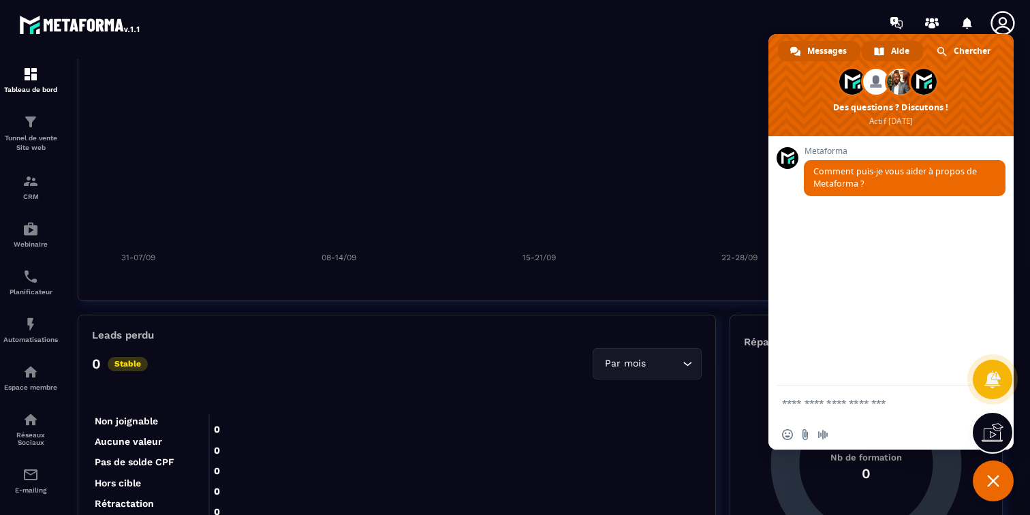
click at [898, 48] on span "Aide" at bounding box center [900, 51] width 18 height 20
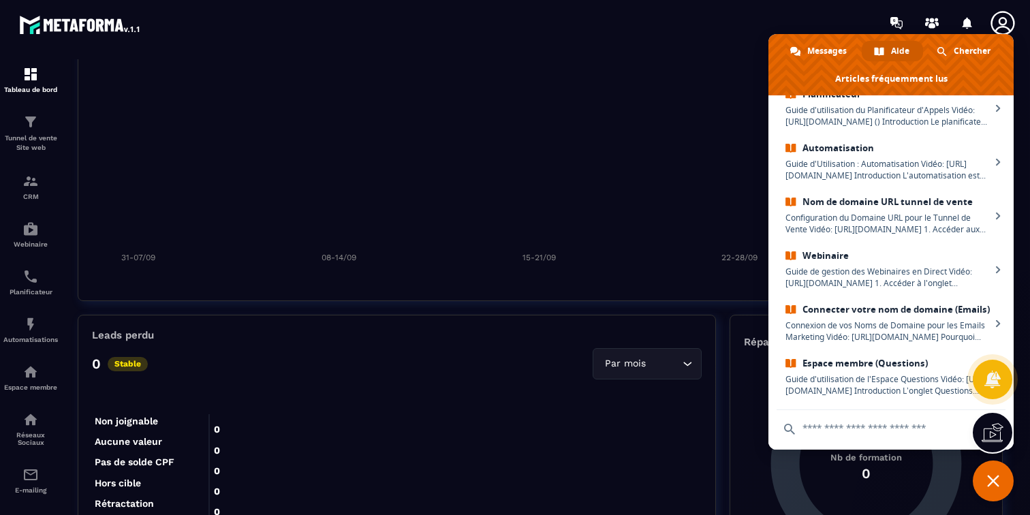
scroll to position [259, 0]
click at [670, 142] on icon "2 2 2 2 1 1 1 1 0 0 31-07/09 31-07/09 08-14/09 08-14/09 15-21/09 15-21/09 22-28…" at bounding box center [540, 150] width 897 height 238
click at [999, 475] on span "Fermer le chat" at bounding box center [993, 481] width 41 height 41
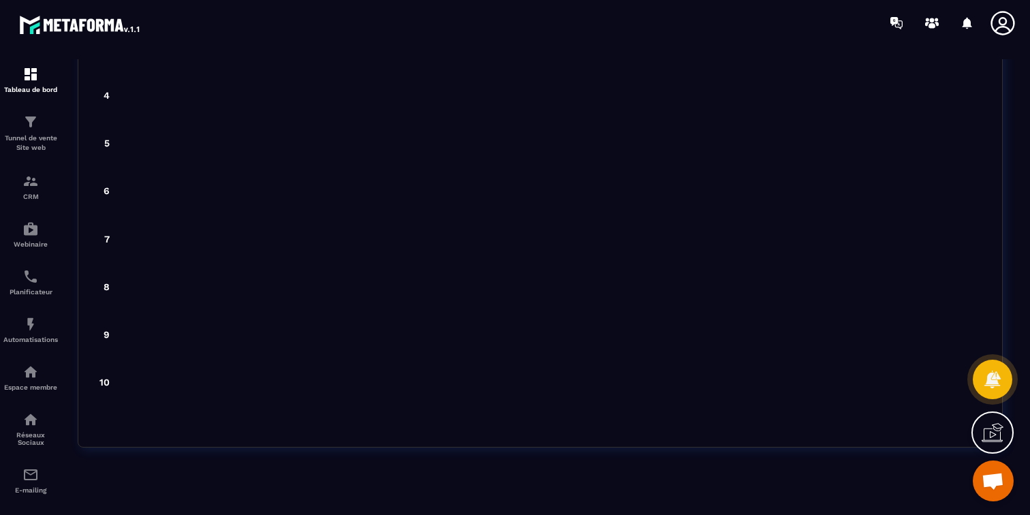
scroll to position [3639, 0]
click at [24, 438] on p "Réseaux Sociaux" at bounding box center [30, 438] width 55 height 15
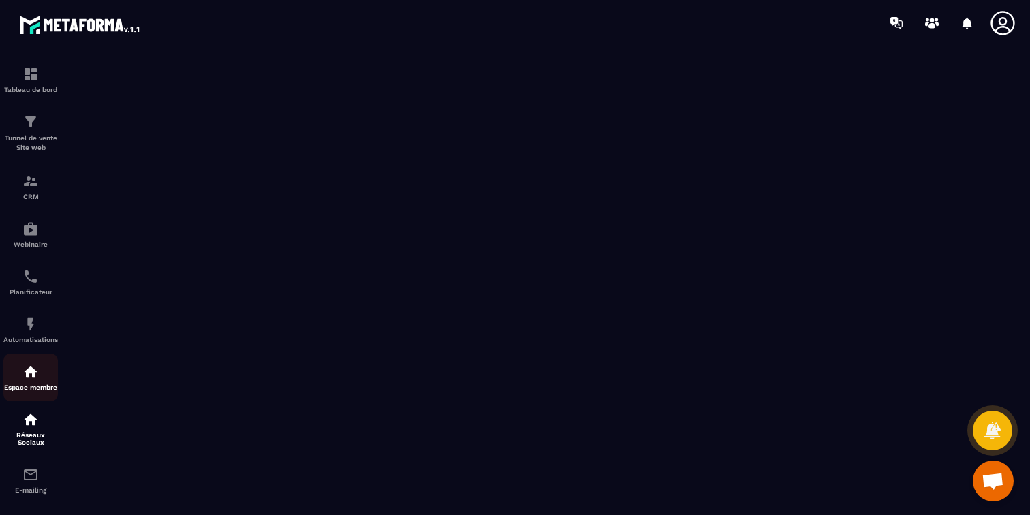
click at [35, 384] on p "Espace membre" at bounding box center [30, 387] width 55 height 7
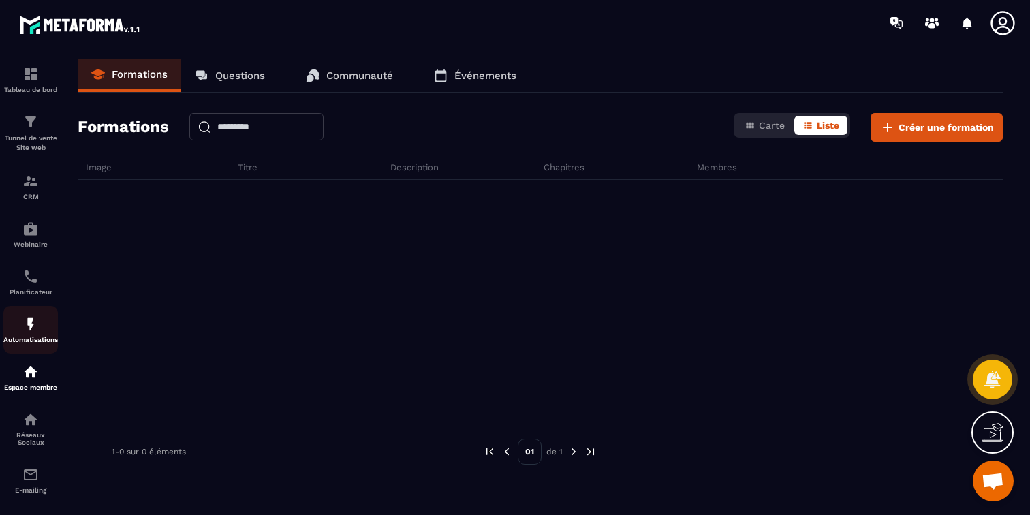
click at [35, 333] on div "Automatisations" at bounding box center [30, 329] width 55 height 27
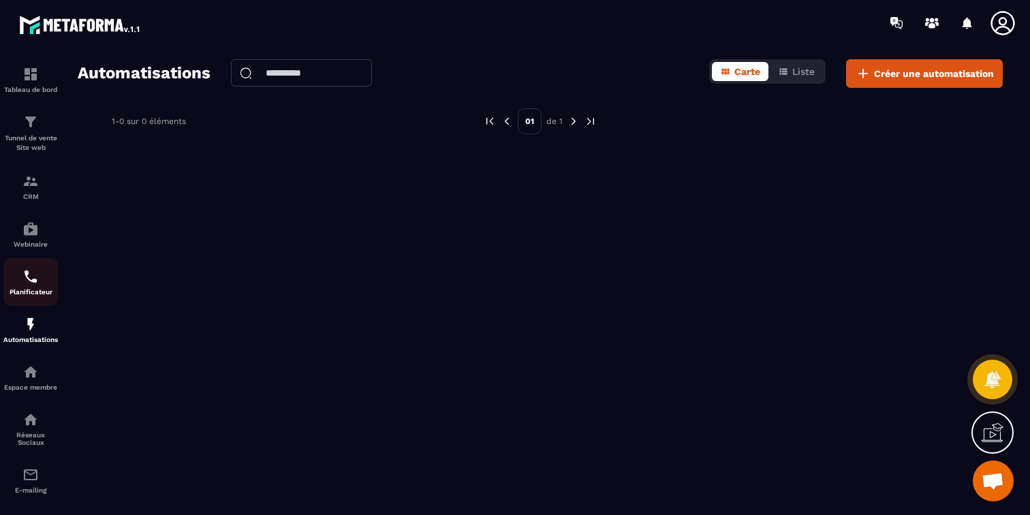
click at [35, 294] on p "Planificateur" at bounding box center [30, 291] width 55 height 7
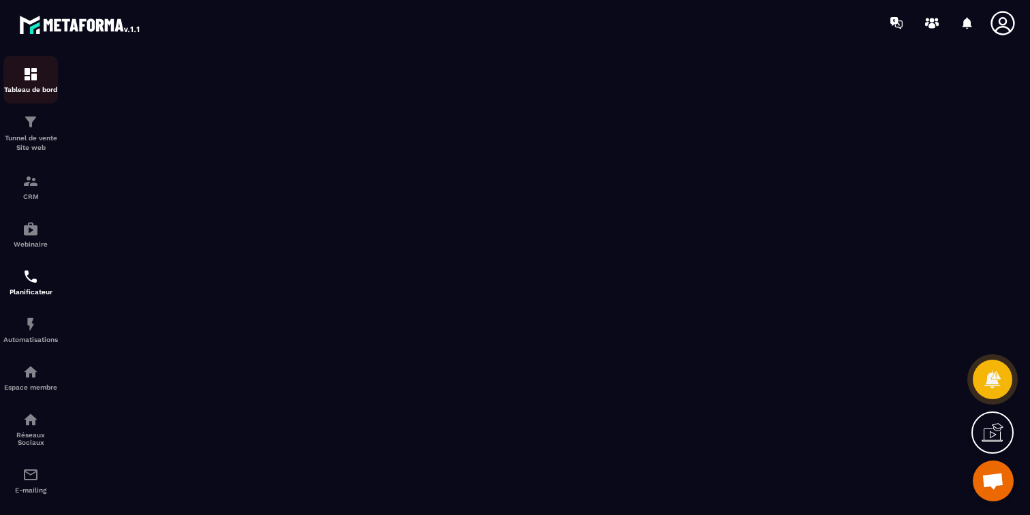
click at [40, 62] on link "Tableau de bord" at bounding box center [30, 80] width 55 height 48
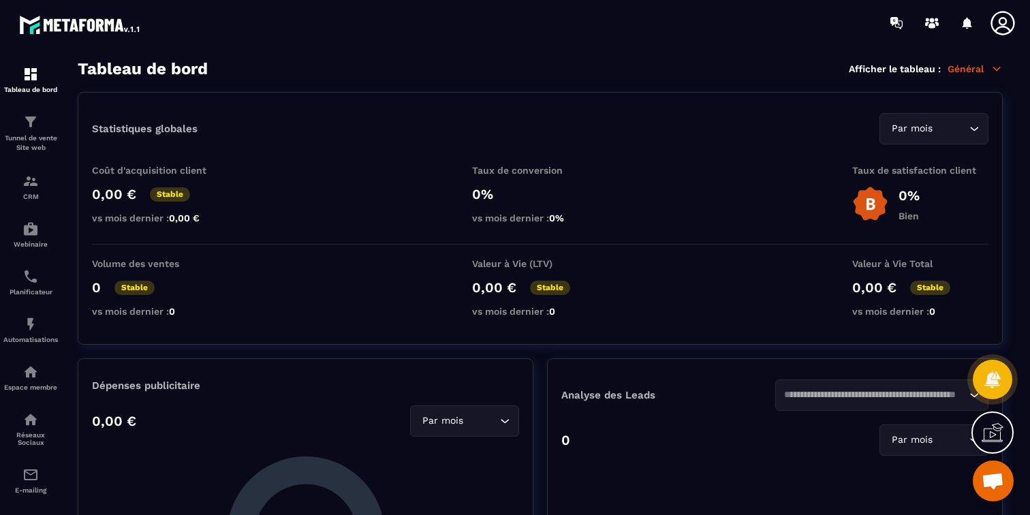
click at [944, 111] on div "Statistiques globales Par mois Loading... Coût d'acquisition client 0,00 € Stab…" at bounding box center [540, 218] width 925 height 253
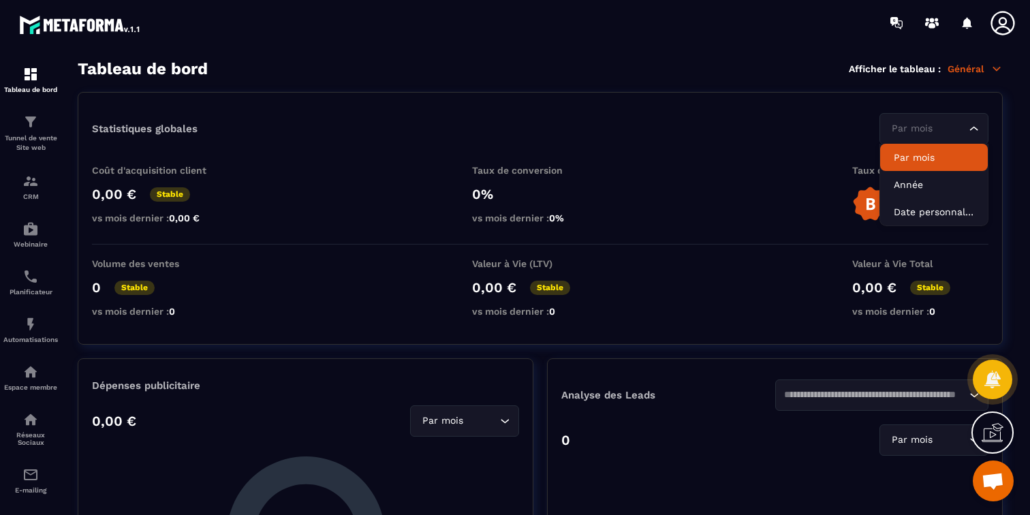
click at [945, 139] on div "Par mois Loading..." at bounding box center [934, 128] width 109 height 31
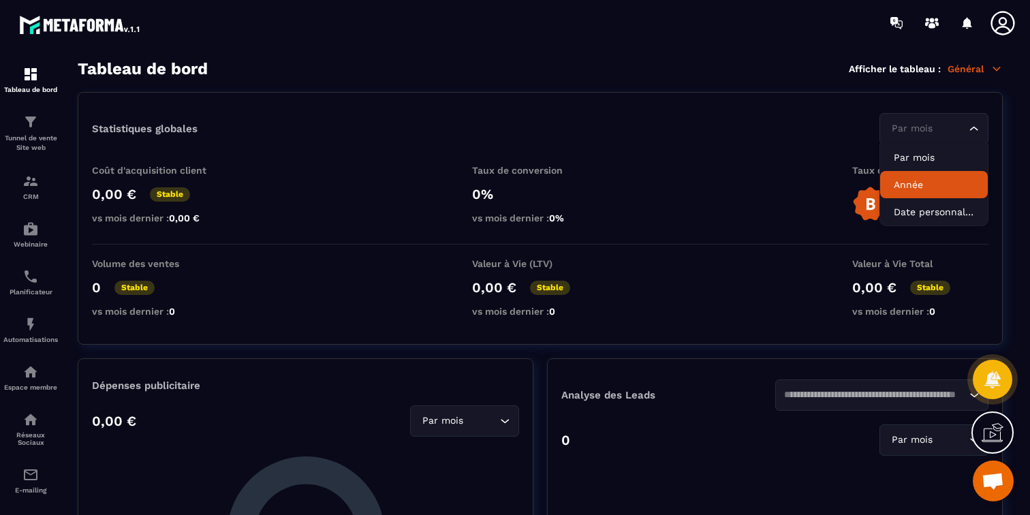
click at [906, 191] on li "Année" at bounding box center [934, 184] width 108 height 27
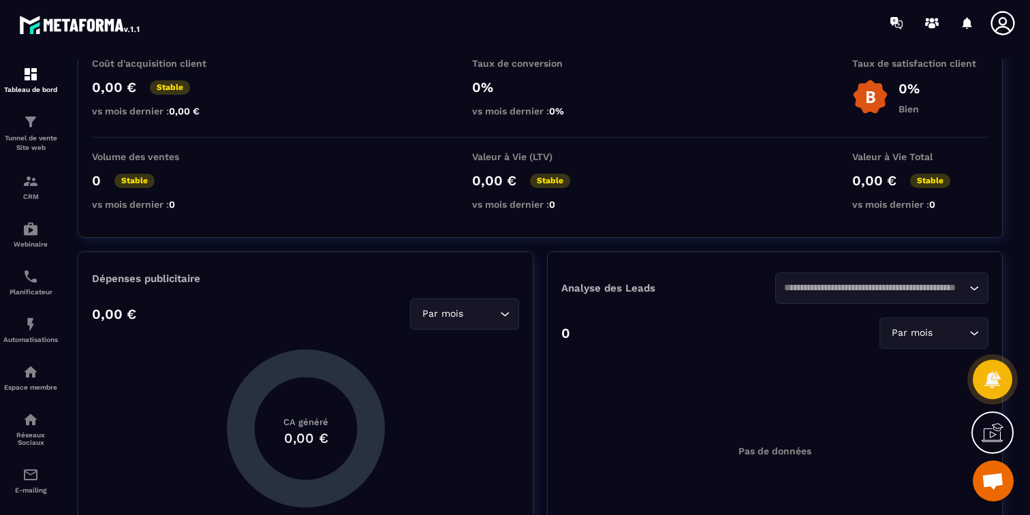
scroll to position [168, 0]
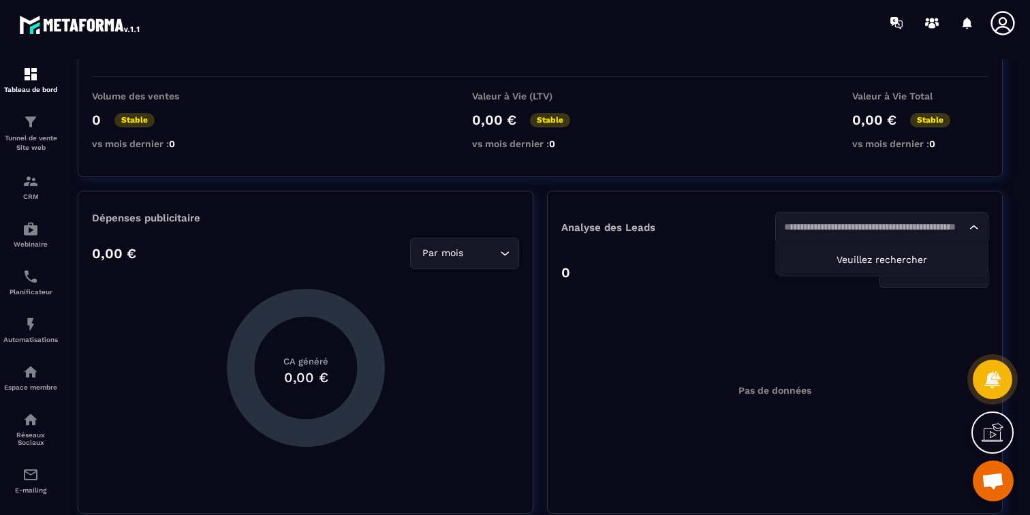
click at [814, 224] on input "Search for option" at bounding box center [875, 227] width 183 height 15
click at [752, 281] on div "0 Par mois Loading..." at bounding box center [774, 272] width 427 height 31
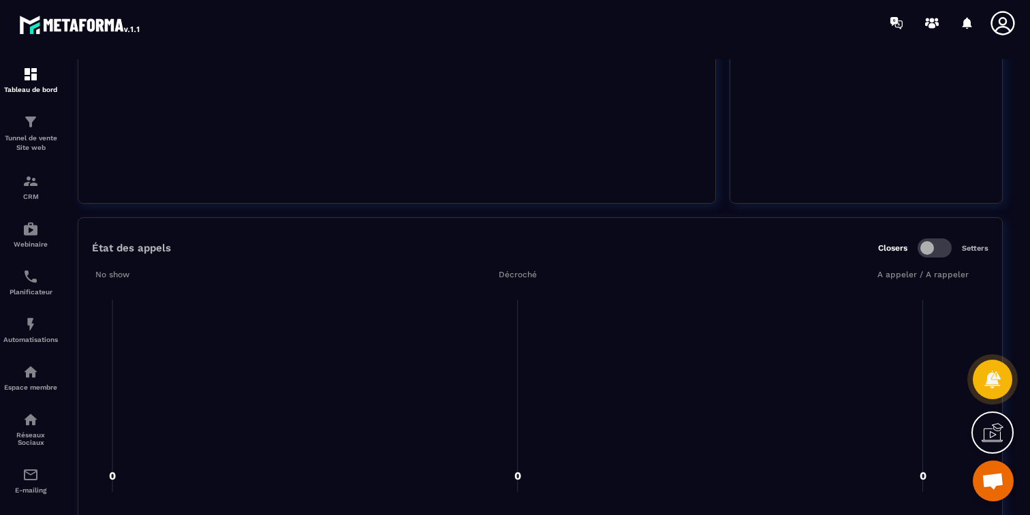
scroll to position [1893, 0]
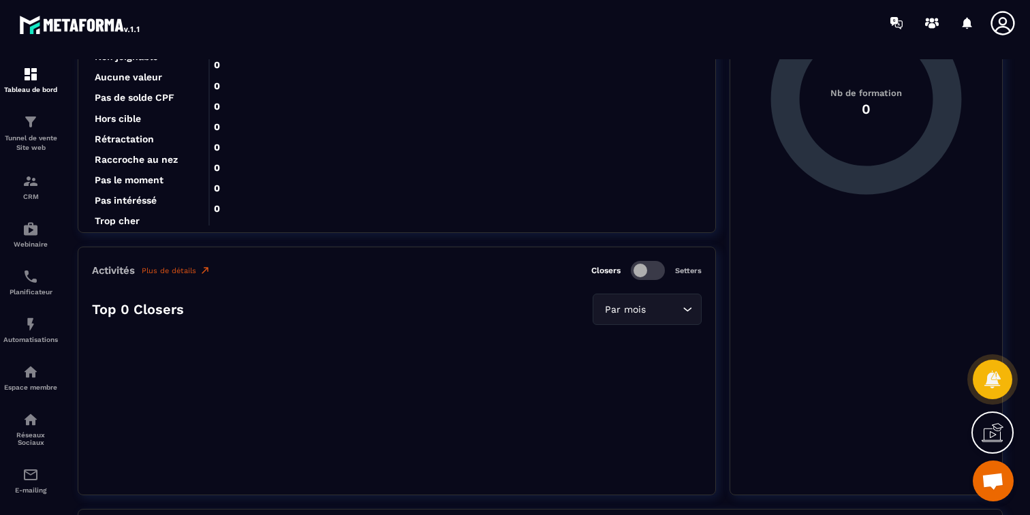
scroll to position [1488, 0]
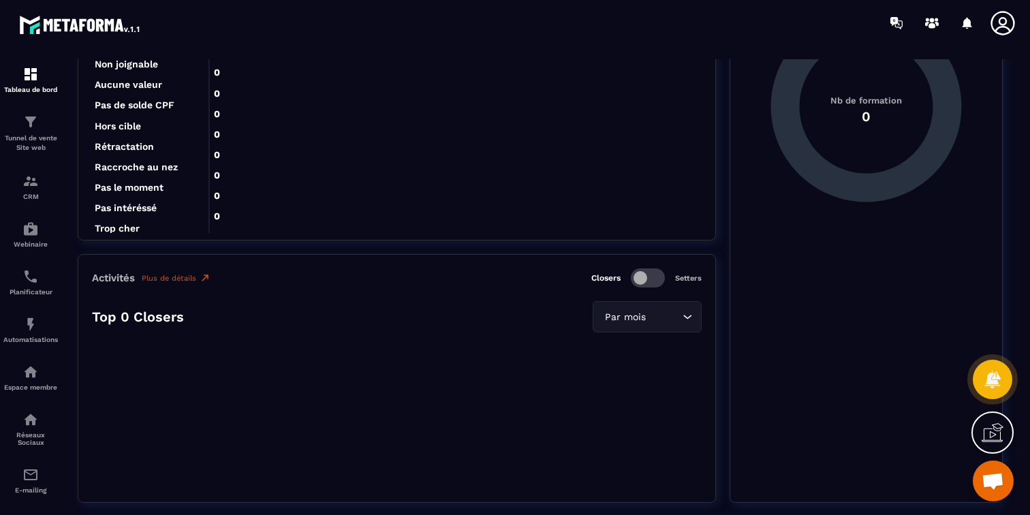
click at [649, 275] on span at bounding box center [648, 277] width 34 height 19
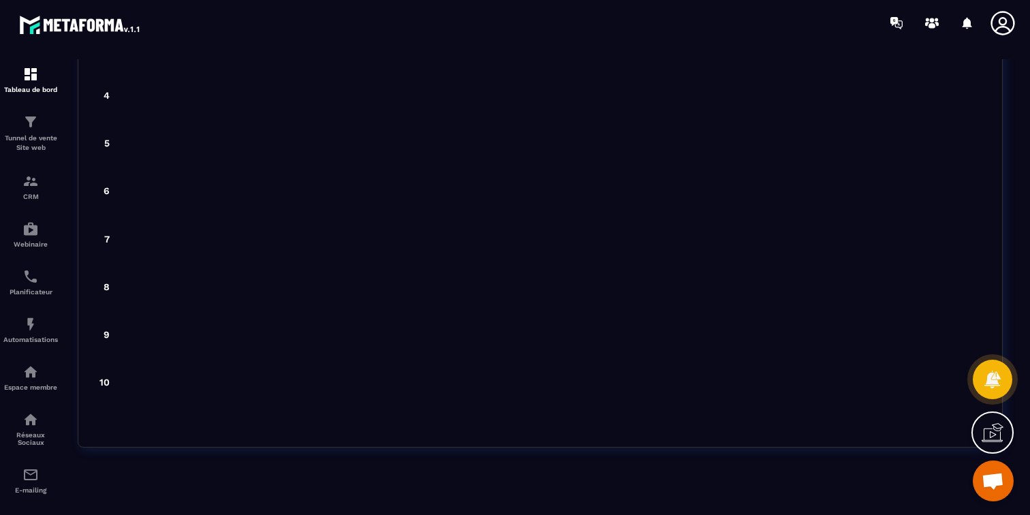
scroll to position [0, 0]
click at [20, 425] on div "Réseaux Sociaux" at bounding box center [30, 429] width 55 height 35
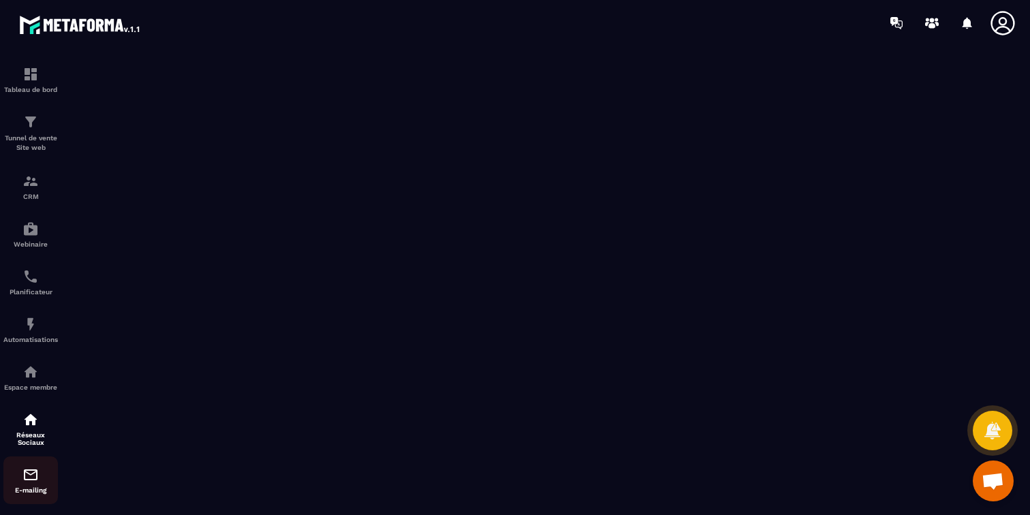
click at [31, 465] on link "E-mailing" at bounding box center [30, 481] width 55 height 48
